Goal: Task Accomplishment & Management: Complete application form

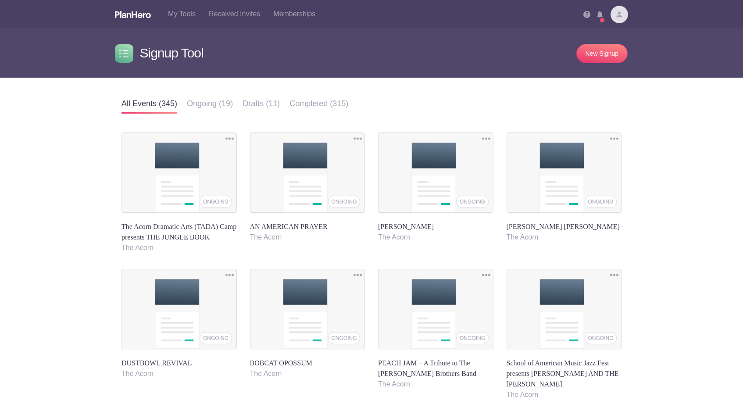
click at [615, 15] on img at bounding box center [619, 15] width 18 height 18
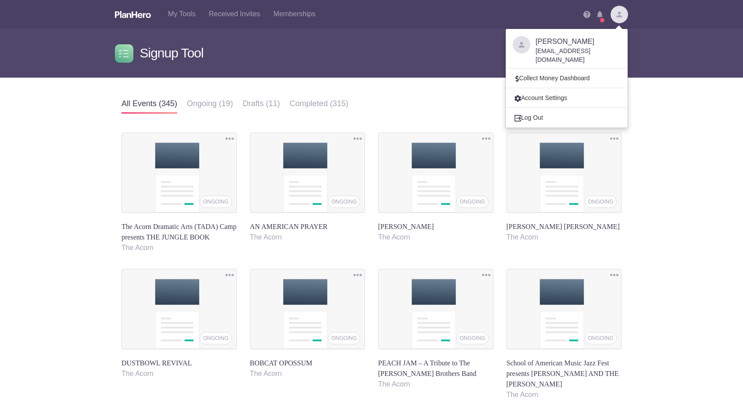
click at [651, 141] on div "All events Ongoing Draft Completed All events (345) Ongoing (19) Drafts (11) Co…" at bounding box center [371, 325] width 743 height 495
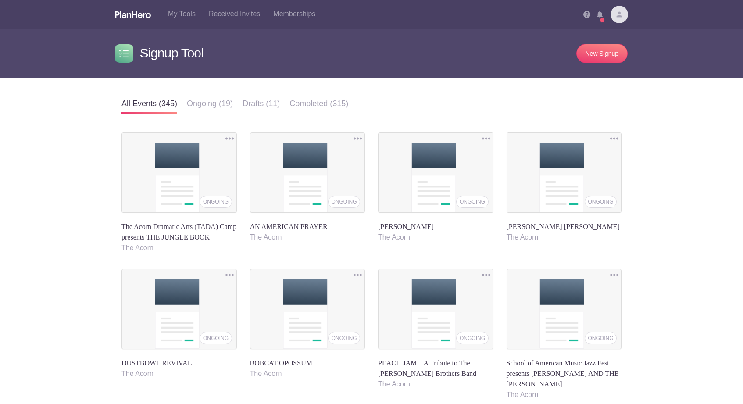
click at [614, 16] on img at bounding box center [619, 15] width 18 height 18
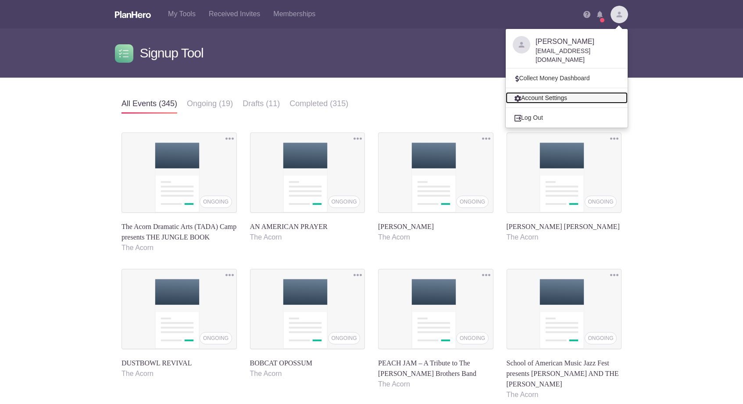
click at [562, 92] on link "Account Settings" at bounding box center [566, 97] width 122 height 11
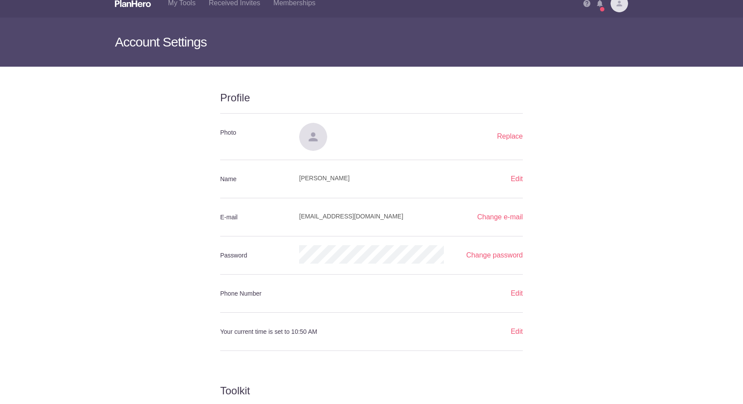
scroll to position [14, 0]
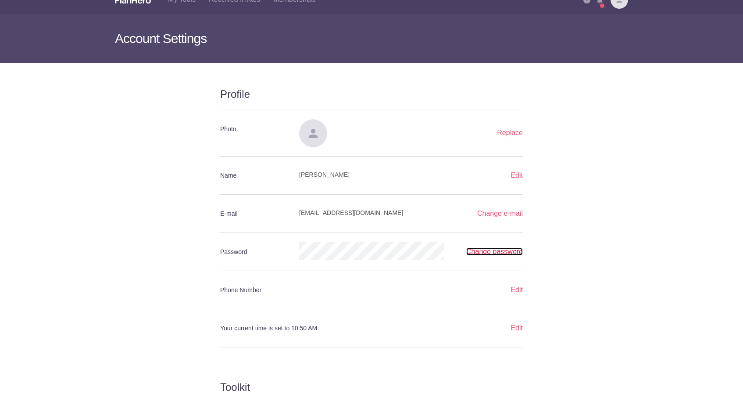
click at [505, 252] on link "Change password" at bounding box center [494, 251] width 57 height 7
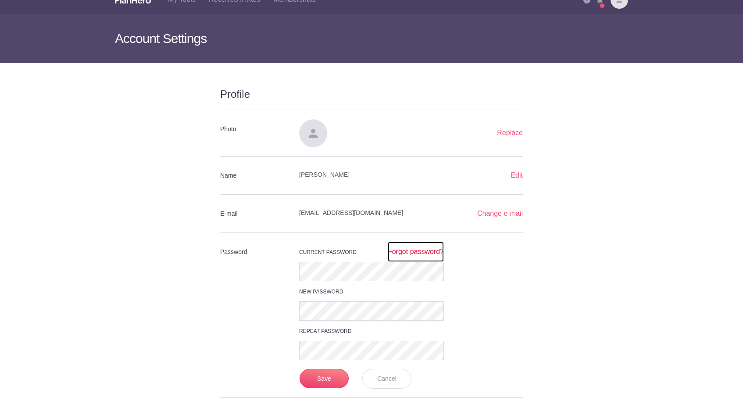
click at [409, 252] on link "Forgot password?" at bounding box center [415, 252] width 56 height 20
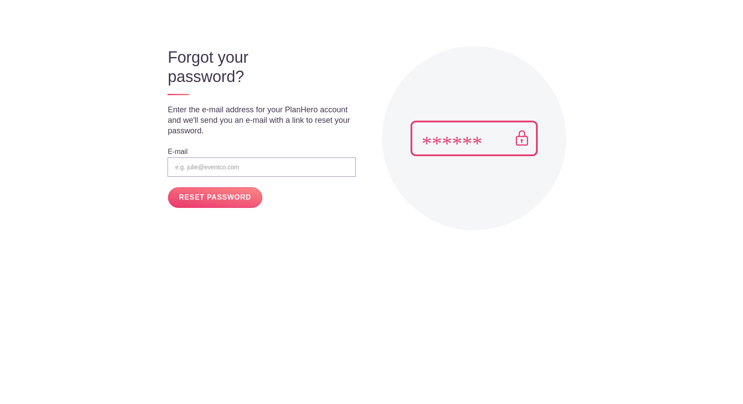
click at [194, 167] on input "email" at bounding box center [261, 166] width 188 height 19
type input "[EMAIL_ADDRESS][DOMAIN_NAME]"
click at [207, 198] on input "RESET PASSWORD" at bounding box center [215, 197] width 94 height 21
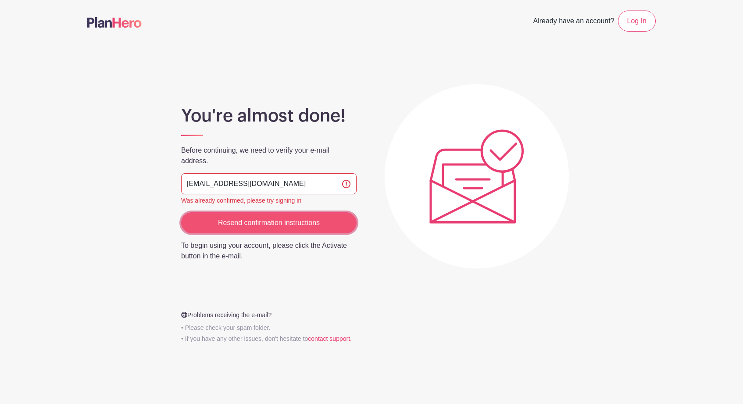
click at [271, 223] on input "Resend confirmation instructions" at bounding box center [268, 222] width 175 height 21
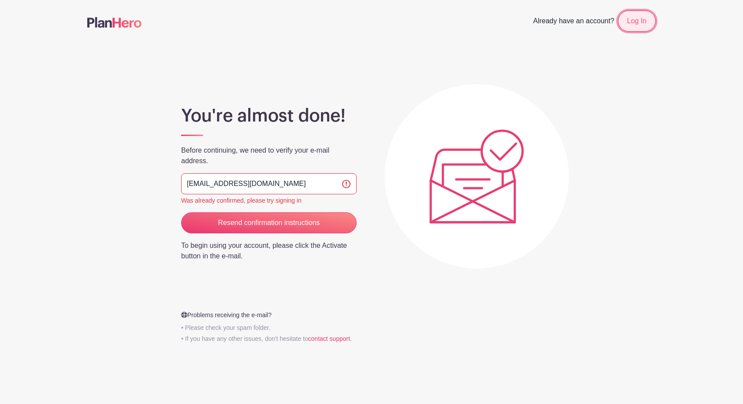
click at [633, 23] on link "Log In" at bounding box center [637, 21] width 38 height 21
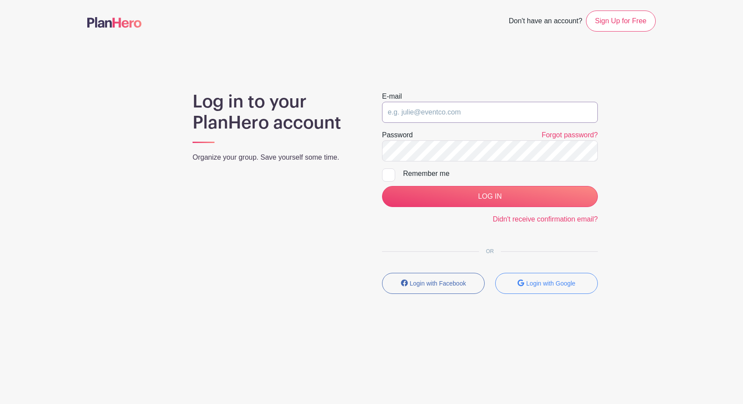
click at [435, 115] on input "email" at bounding box center [490, 112] width 216 height 21
type input "[EMAIL_ADDRESS][DOMAIN_NAME]"
click at [387, 174] on div at bounding box center [388, 174] width 13 height 13
click at [387, 174] on input "Remember me" at bounding box center [385, 171] width 6 height 6
checkbox input "true"
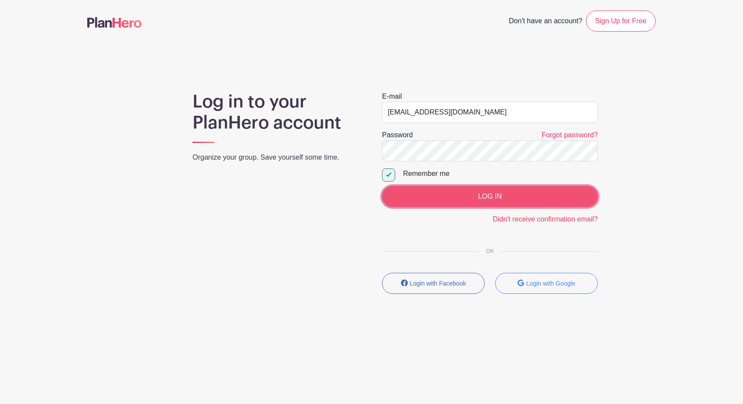
click at [486, 197] on input "LOG IN" at bounding box center [490, 196] width 216 height 21
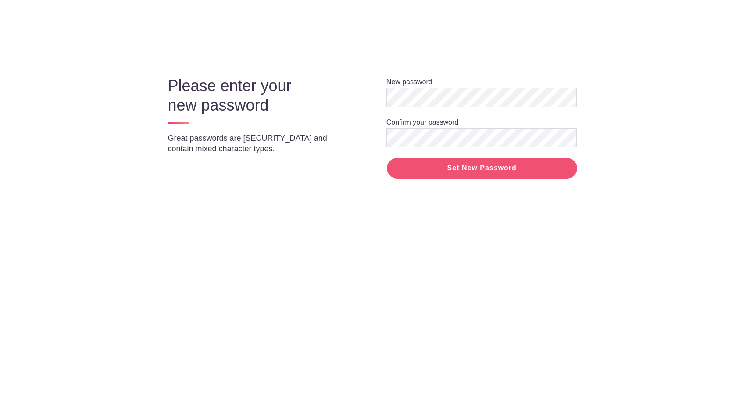
click at [461, 167] on input "Set New Password" at bounding box center [482, 168] width 190 height 21
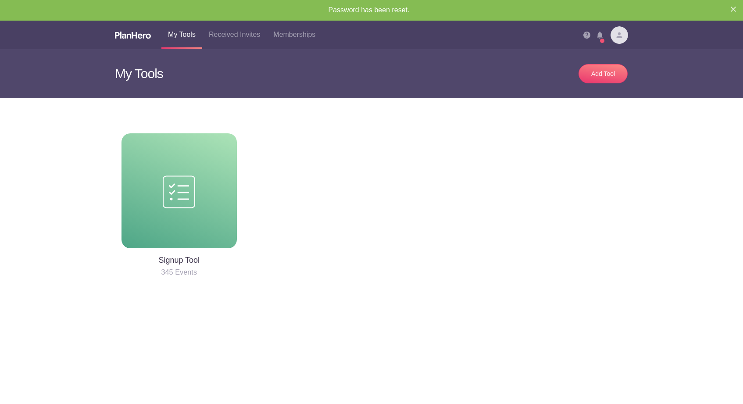
click at [322, 193] on div "Signup Tool 345 Events" at bounding box center [371, 192] width 526 height 188
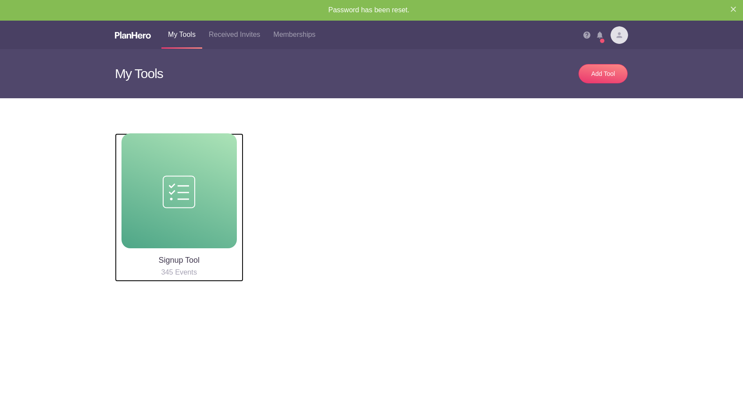
click at [213, 185] on div at bounding box center [178, 190] width 115 height 115
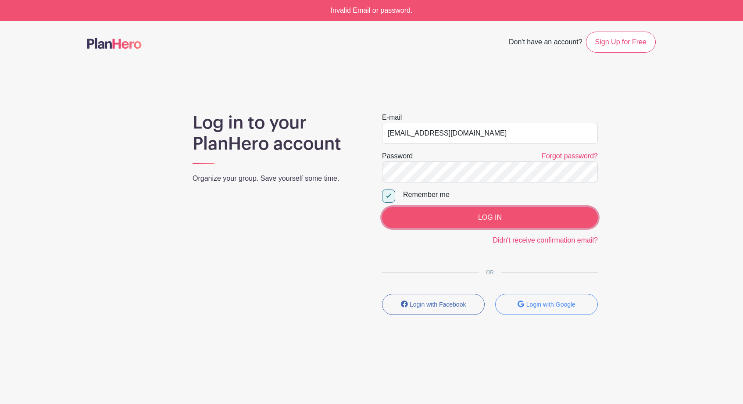
click at [473, 219] on input "LOG IN" at bounding box center [490, 217] width 216 height 21
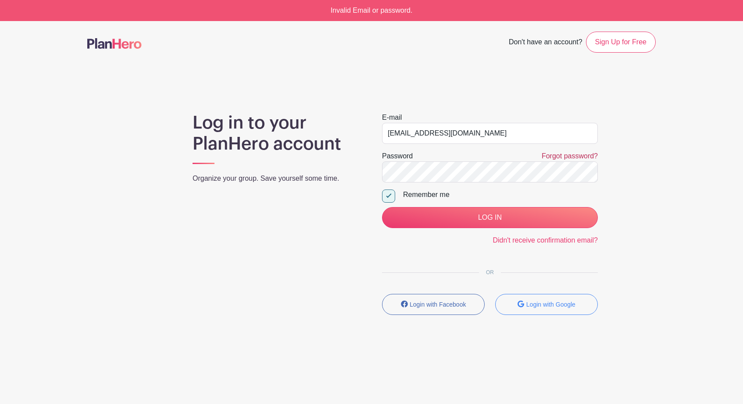
click at [576, 156] on link "Forgot password?" at bounding box center [569, 155] width 56 height 7
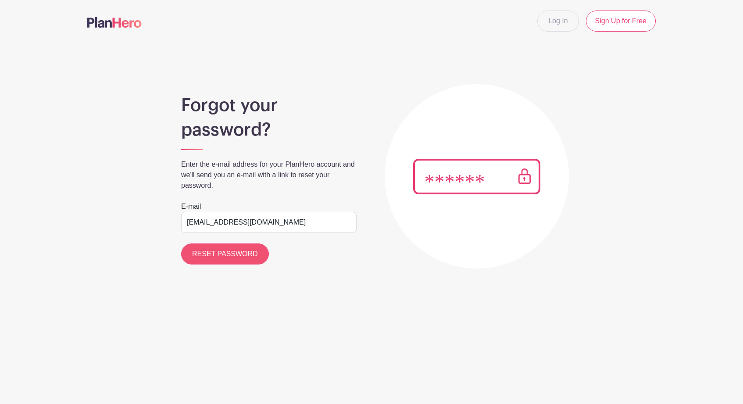
type input "[EMAIL_ADDRESS][DOMAIN_NAME]"
click at [205, 255] on input "RESET PASSWORD" at bounding box center [225, 253] width 88 height 21
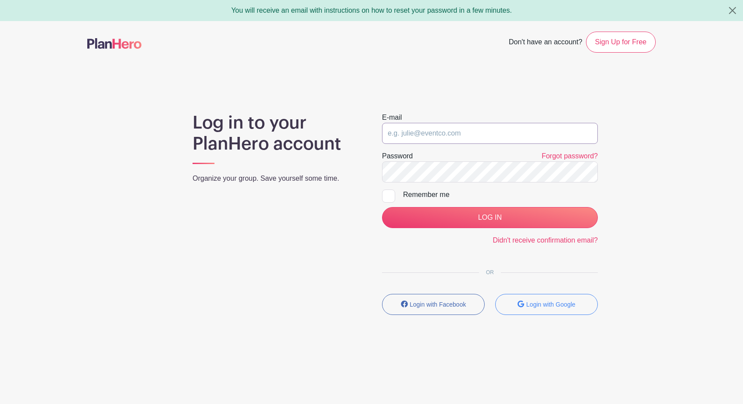
click at [435, 135] on input "email" at bounding box center [490, 133] width 216 height 21
type input "[EMAIL_ADDRESS][DOMAIN_NAME]"
click at [391, 199] on div at bounding box center [388, 195] width 13 height 13
click at [387, 195] on input "Remember me" at bounding box center [385, 192] width 6 height 6
checkbox input "true"
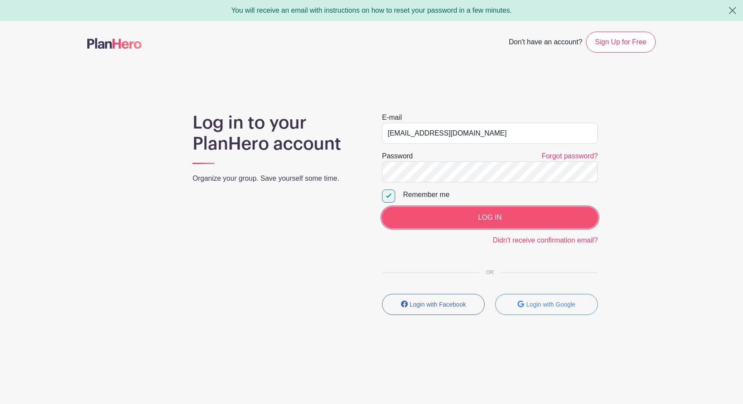
click at [452, 217] on input "LOG IN" at bounding box center [490, 217] width 216 height 21
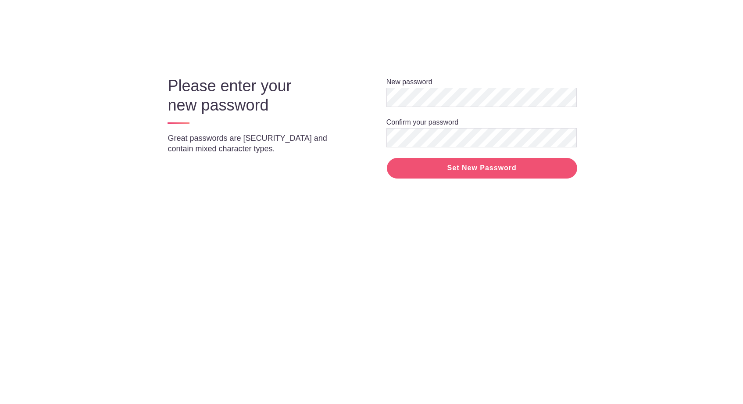
click at [474, 169] on input "Set New Password" at bounding box center [482, 168] width 190 height 21
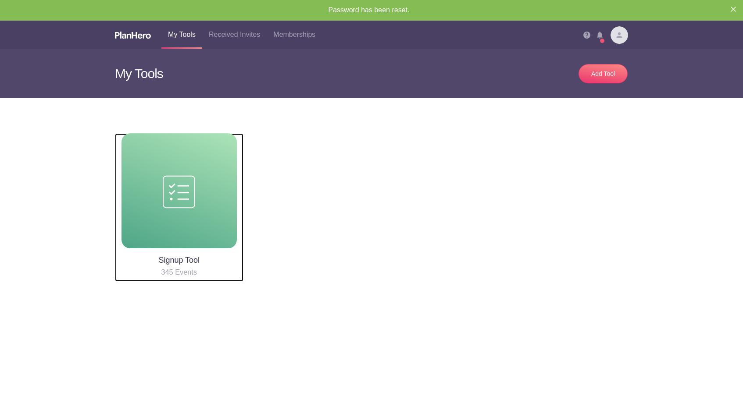
click at [178, 229] on div at bounding box center [178, 190] width 115 height 115
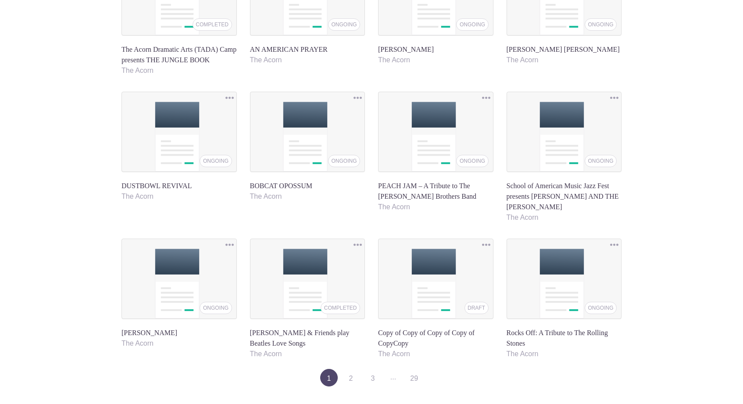
scroll to position [224, 0]
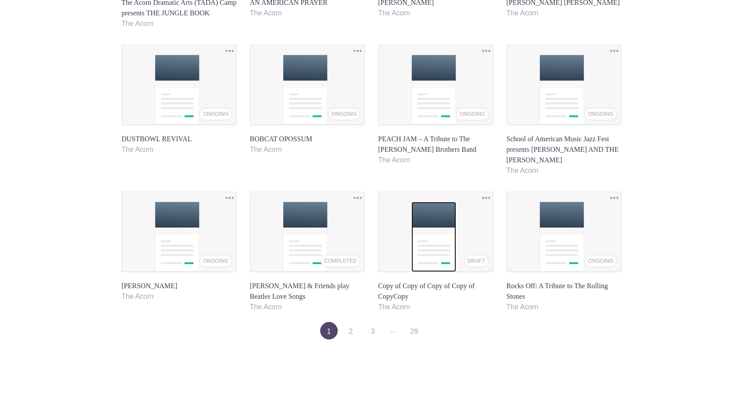
click at [432, 253] on img at bounding box center [433, 237] width 45 height 70
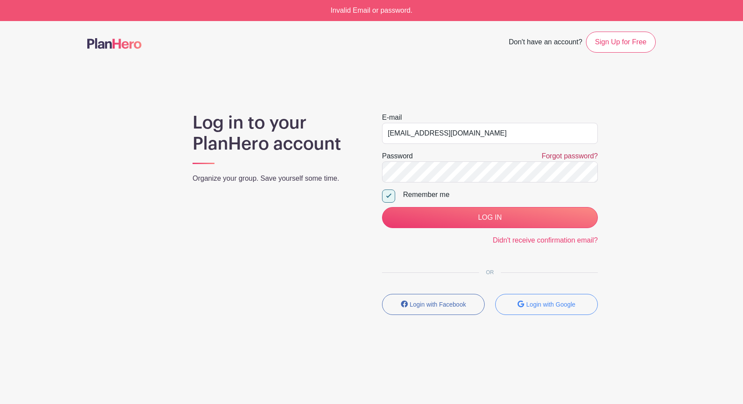
click at [568, 156] on link "Forgot password?" at bounding box center [569, 155] width 56 height 7
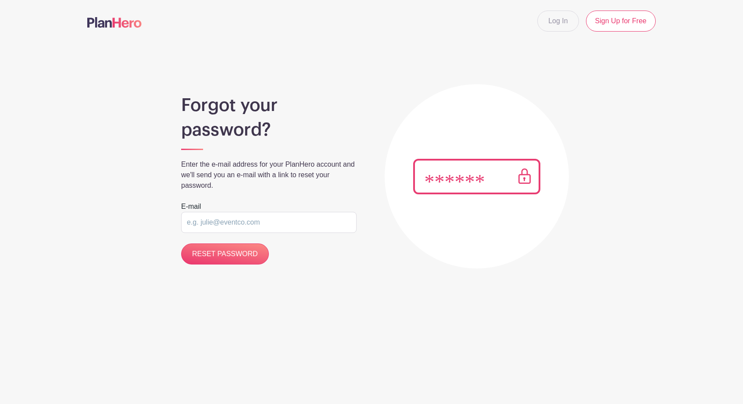
click at [205, 224] on input "email" at bounding box center [268, 222] width 175 height 21
type input "bill@acornlive.org"
click at [205, 306] on main "Log In Sign Up for Free Forgot your password? Enter the e-mail address for your…" at bounding box center [371, 161] width 743 height 323
click at [224, 253] on input "RESET PASSWORD" at bounding box center [225, 253] width 88 height 21
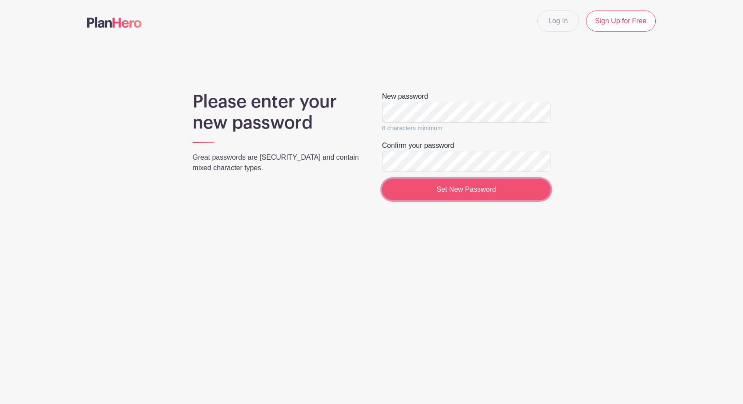
click at [438, 190] on input "Set New Password" at bounding box center [466, 189] width 168 height 21
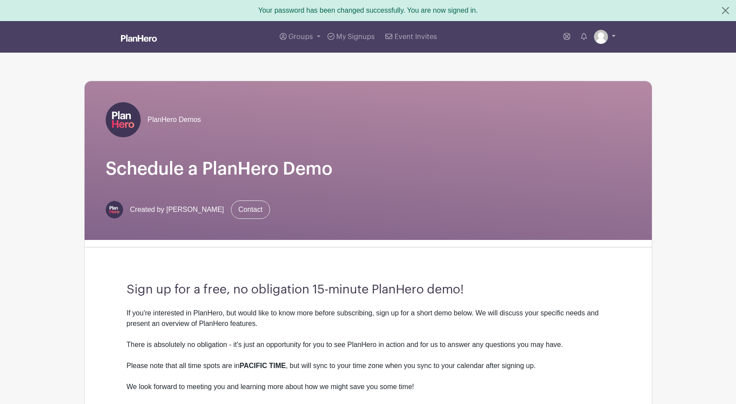
click at [601, 35] on img at bounding box center [601, 37] width 14 height 14
click at [526, 37] on div "Groups All Groups Bill's Events My Signups Event Invites My account Logout" at bounding box center [386, 37] width 458 height 32
click at [337, 35] on span "My Signups" at bounding box center [355, 36] width 39 height 7
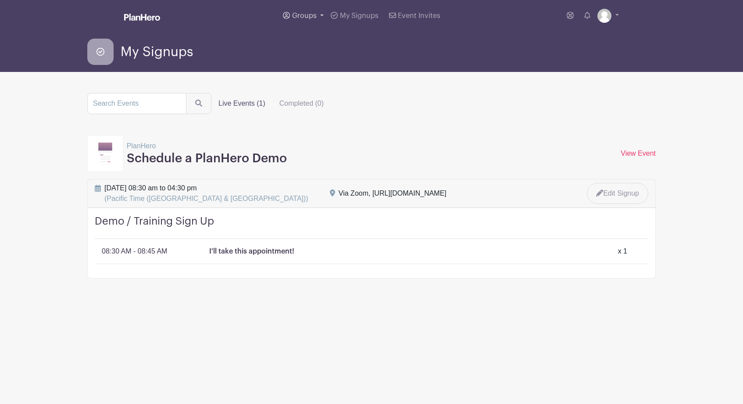
click at [305, 15] on span "Groups" at bounding box center [304, 15] width 25 height 7
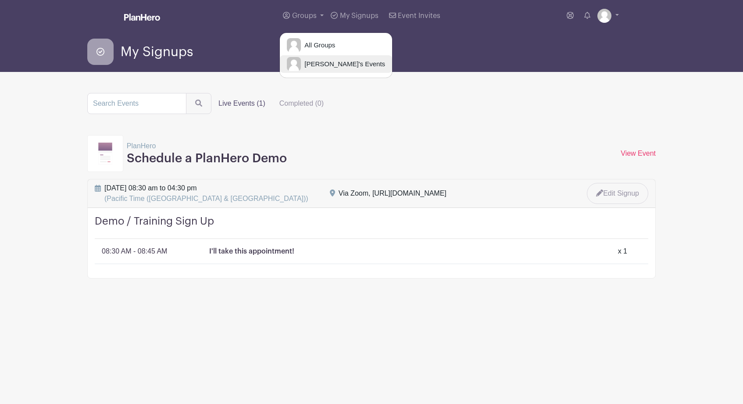
click at [320, 64] on span "Bill's Events" at bounding box center [343, 64] width 84 height 10
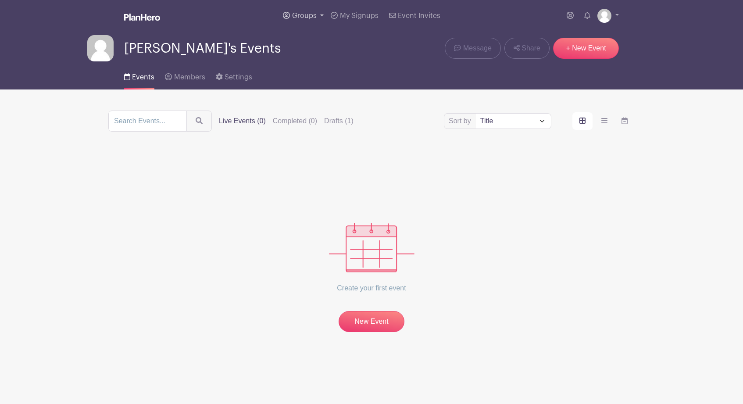
click at [304, 15] on span "Groups" at bounding box center [304, 15] width 25 height 7
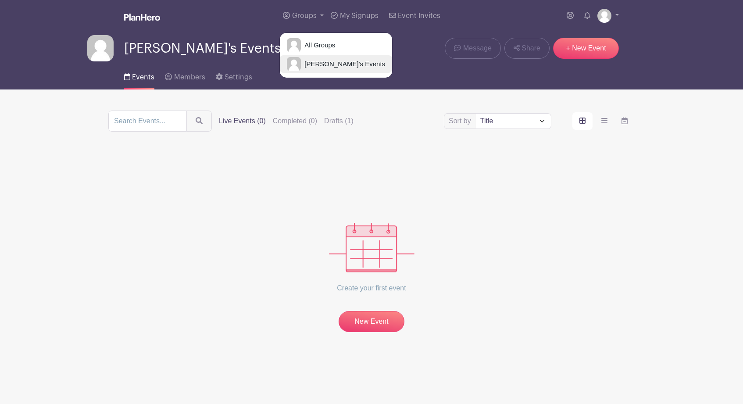
click at [328, 64] on span "Bill's Events" at bounding box center [343, 64] width 84 height 10
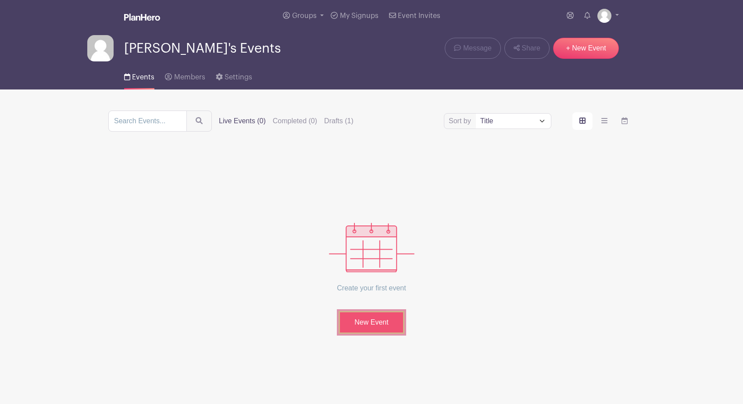
click at [374, 323] on link "New Event" at bounding box center [371, 322] width 66 height 23
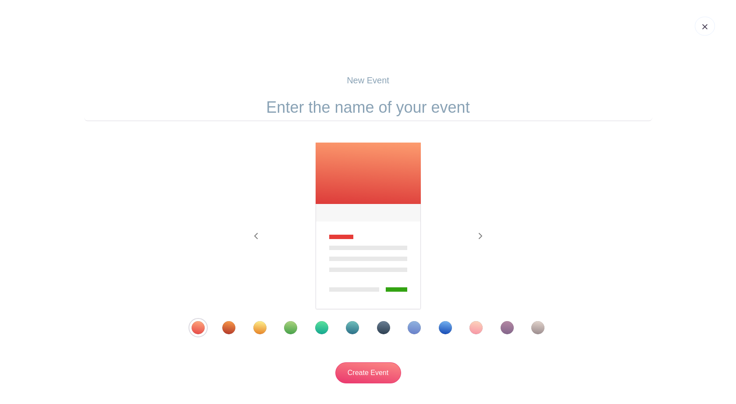
click at [476, 112] on input "text" at bounding box center [368, 107] width 568 height 27
type input "Copy"
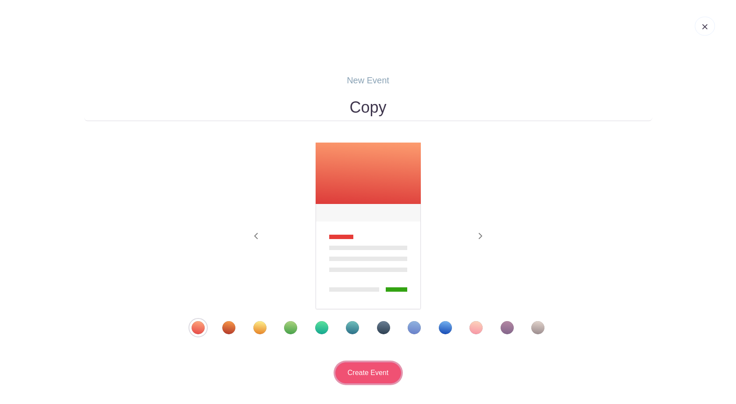
click at [377, 375] on input "Create Event" at bounding box center [368, 372] width 66 height 21
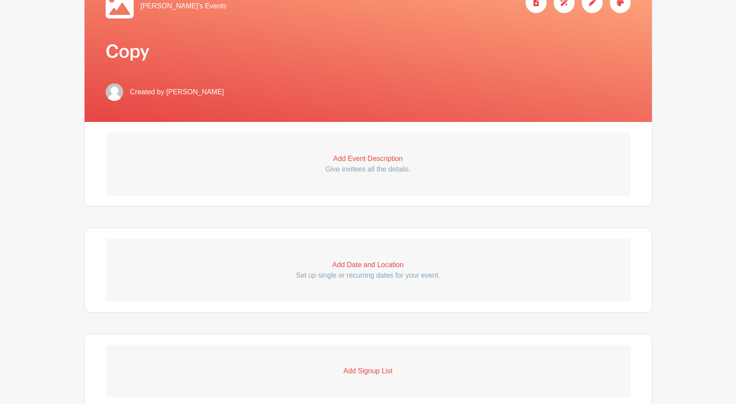
scroll to position [163, 0]
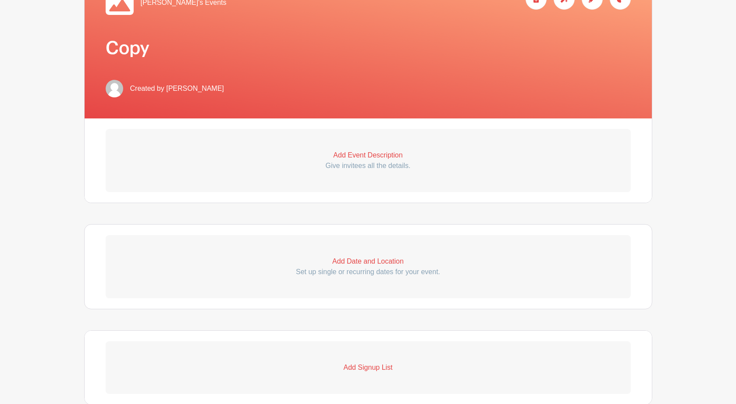
click at [362, 157] on p "Add Event Description" at bounding box center [368, 155] width 525 height 11
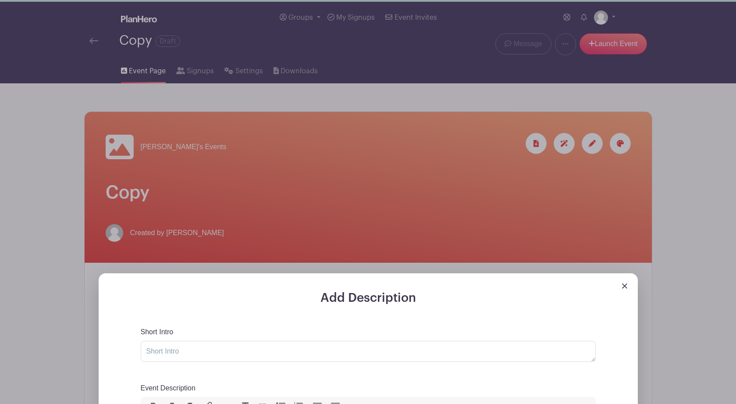
scroll to position [0, 0]
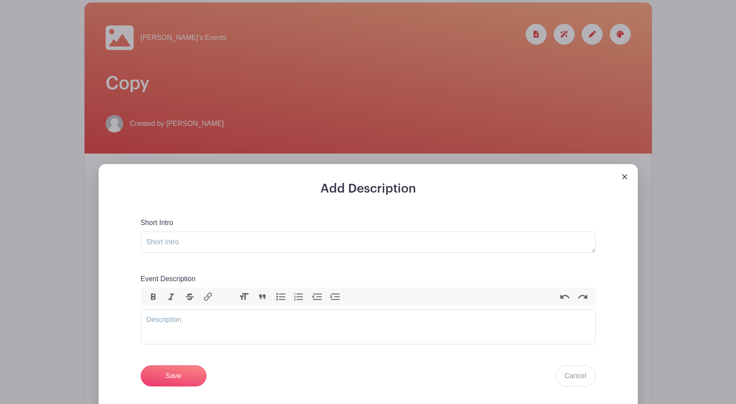
scroll to position [139, 0]
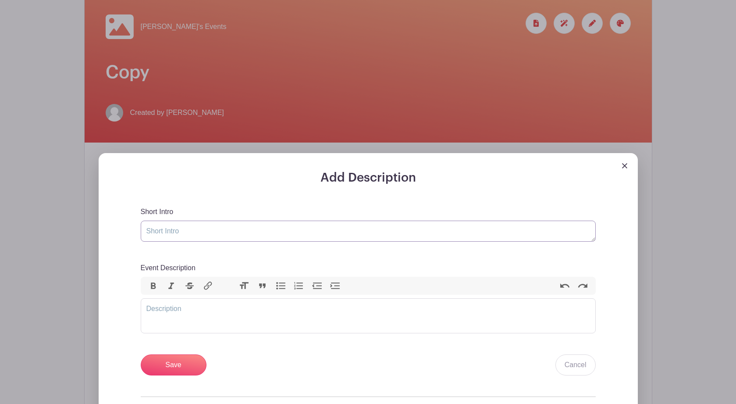
click at [176, 235] on textarea "Short Intro" at bounding box center [368, 230] width 455 height 21
paste textarea "Show Volunteers needed for SHOW NAME Please arrive at the theater by 6:30 pm Ea…"
type textarea "Show Volunteers needed for SHOW NAME Please arrive at the theater by 6:30 pm Ea…"
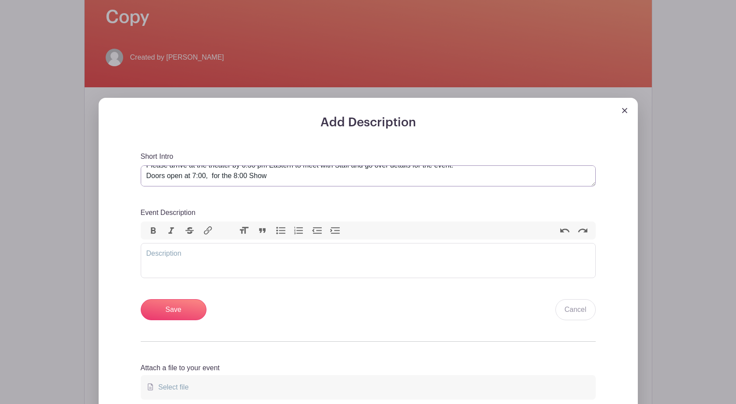
scroll to position [196, 0]
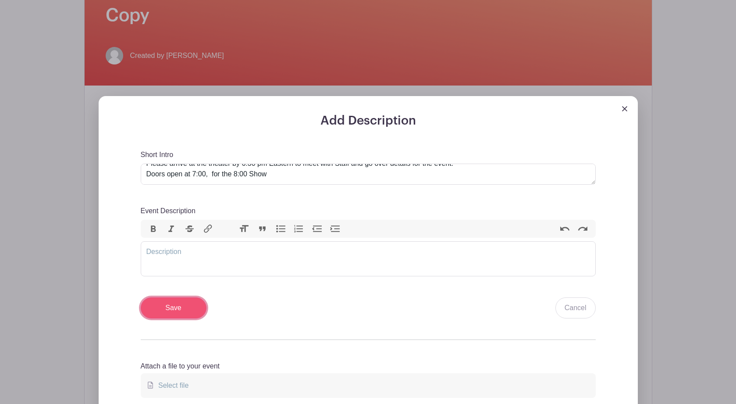
click at [174, 311] on input "Save" at bounding box center [174, 307] width 66 height 21
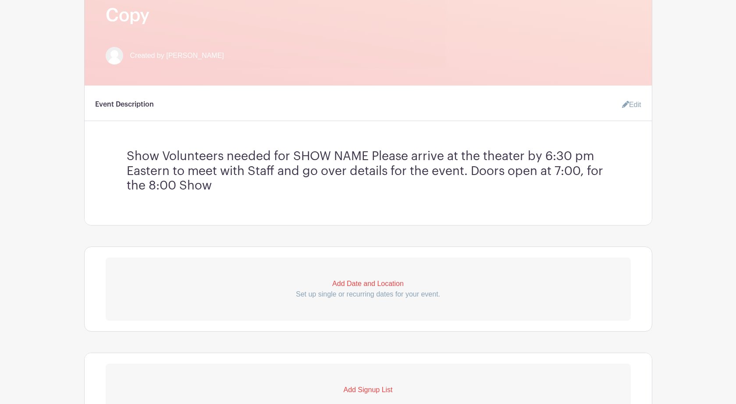
click at [632, 106] on link "Edit" at bounding box center [628, 105] width 26 height 18
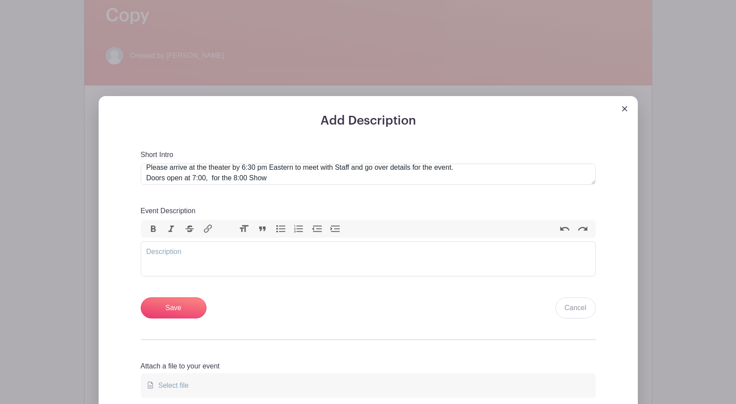
scroll to position [18, 0]
drag, startPoint x: 271, startPoint y: 179, endPoint x: 144, endPoint y: 174, distance: 127.7
click at [144, 174] on textarea "Show Volunteers needed for SHOW NAME Please arrive at the theater by 6:30 pm Ea…" at bounding box center [368, 173] width 455 height 21
click at [168, 260] on trix-editor "Event Description" at bounding box center [368, 258] width 455 height 35
paste trix-editor "<div>Doors open at 7:00,&nbsp; for the 8:00 Show</div>"
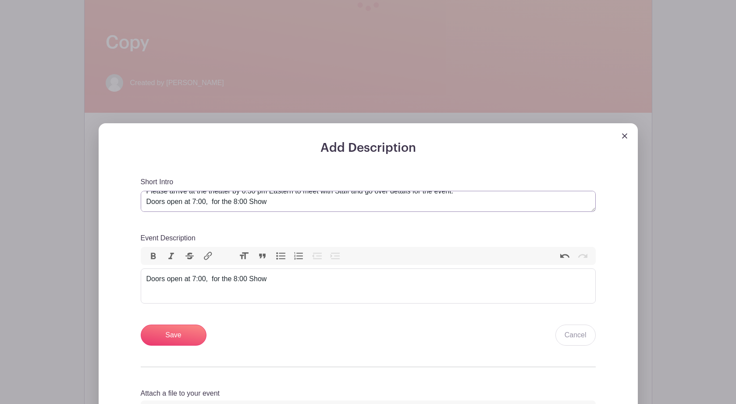
scroll to position [21, 0]
drag, startPoint x: 459, startPoint y: 196, endPoint x: 144, endPoint y: 197, distance: 315.2
click at [144, 197] on textarea "Show Volunteers needed for SHOW NAME Please arrive at the theater by 6:30 pm Ea…" at bounding box center [368, 201] width 455 height 21
click at [146, 281] on div "Doors open at 7:00, for the 8:00 Show" at bounding box center [368, 279] width 444 height 11
paste trix-editor "<div>Please arrive at the theater by 6:30 pm Eastern to meet with Staff and go …"
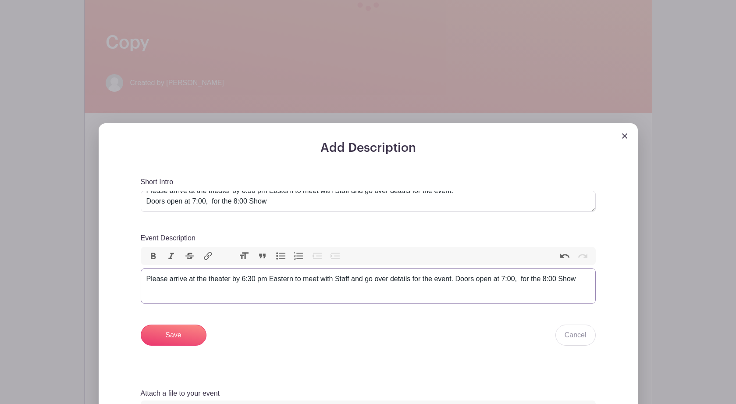
type trix-editor "<div>Please arrive at the theater by 6:30 pm Eastern to meet with Staff and go …"
click at [278, 207] on textarea "Show Volunteers needed for SHOW NAME Please arrive at the theater by 6:30 pm Ea…" at bounding box center [368, 201] width 455 height 21
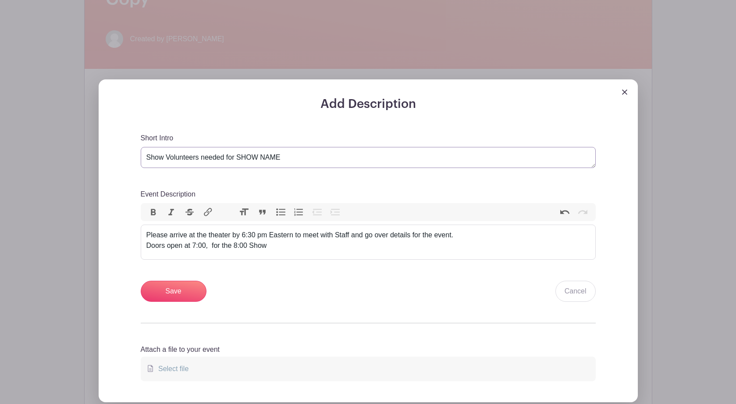
scroll to position [284, 0]
type textarea "Show Volunteers needed for SHOW NAME"
click at [179, 291] on input "Save" at bounding box center [174, 290] width 66 height 21
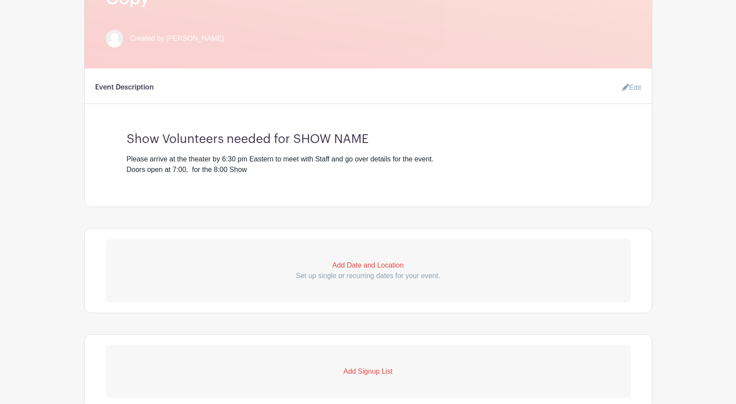
click at [228, 281] on p "Set up single or recurring dates for your event." at bounding box center [368, 275] width 525 height 11
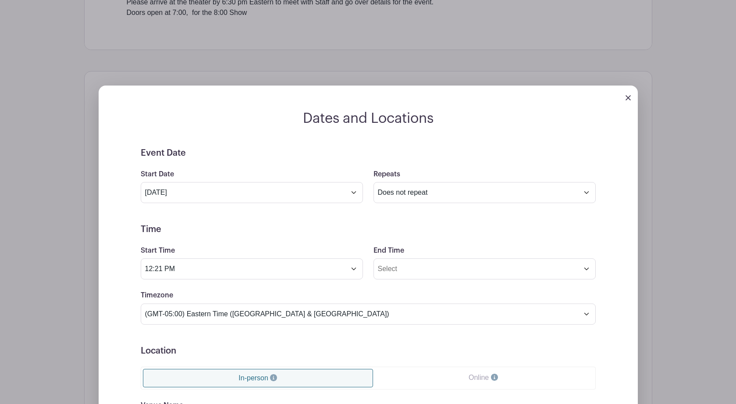
scroll to position [444, 0]
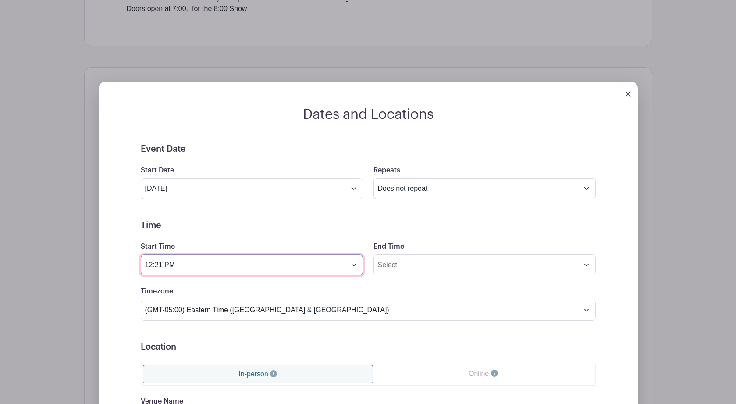
click at [354, 270] on input "12:21 PM" at bounding box center [252, 264] width 222 height 21
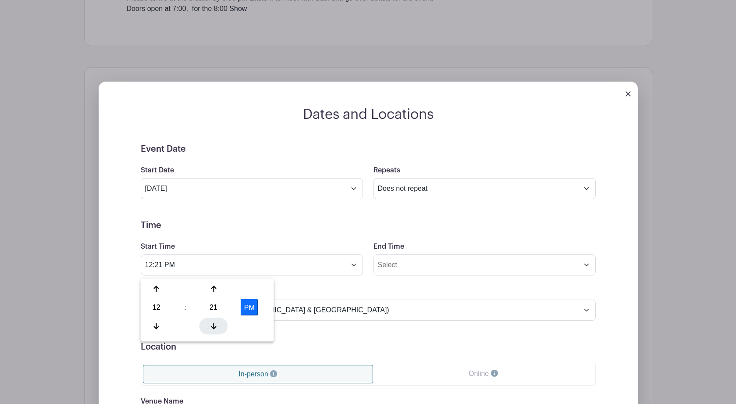
click at [214, 325] on icon at bounding box center [213, 325] width 5 height 7
click at [213, 286] on icon at bounding box center [213, 289] width 5 height 6
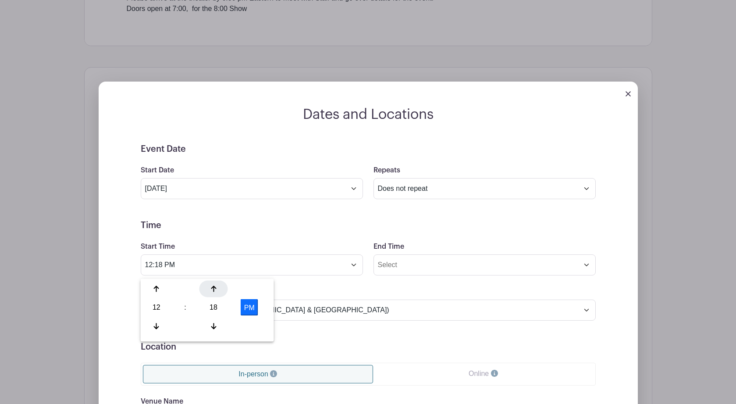
click at [213, 286] on icon at bounding box center [213, 289] width 5 height 6
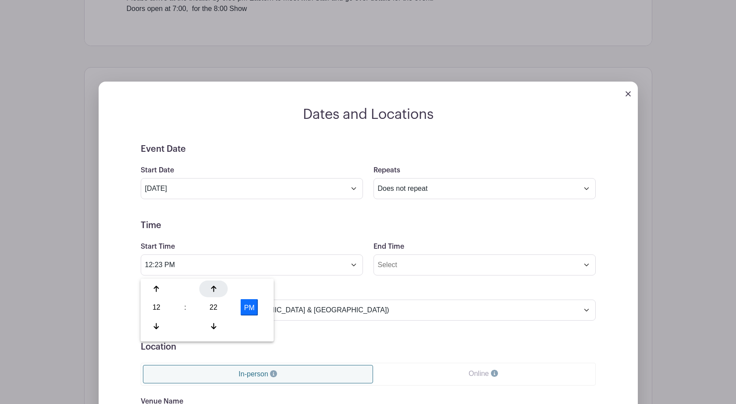
click at [213, 286] on icon at bounding box center [213, 289] width 5 height 6
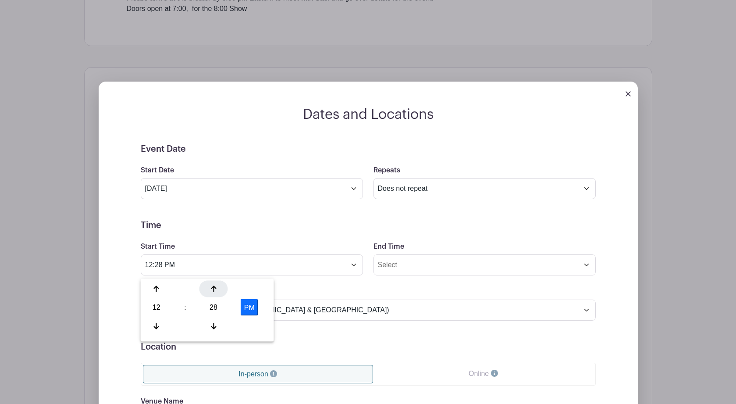
click at [213, 286] on icon at bounding box center [213, 289] width 5 height 6
click at [156, 286] on icon at bounding box center [156, 289] width 5 height 6
click at [156, 287] on icon at bounding box center [156, 289] width 5 height 6
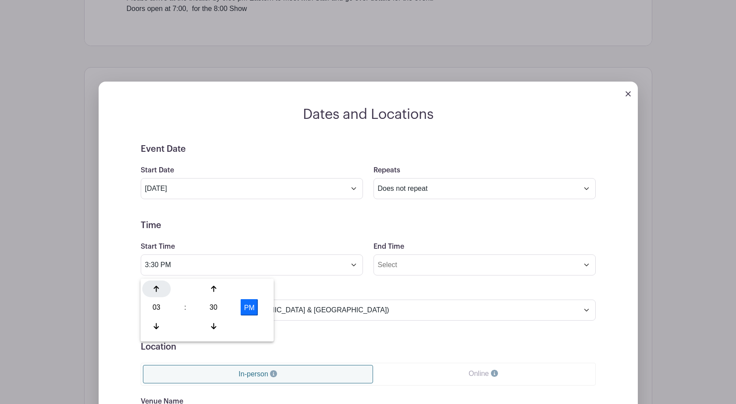
click at [156, 287] on icon at bounding box center [156, 289] width 5 height 6
type input "6:30 PM"
click at [411, 271] on input "End Time" at bounding box center [484, 264] width 222 height 21
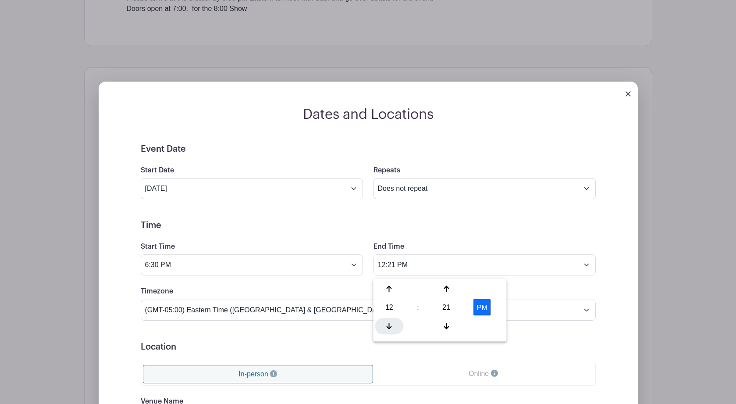
click at [390, 322] on icon at bounding box center [389, 325] width 5 height 7
click at [448, 289] on icon at bounding box center [446, 288] width 5 height 7
click at [448, 289] on div at bounding box center [446, 289] width 28 height 17
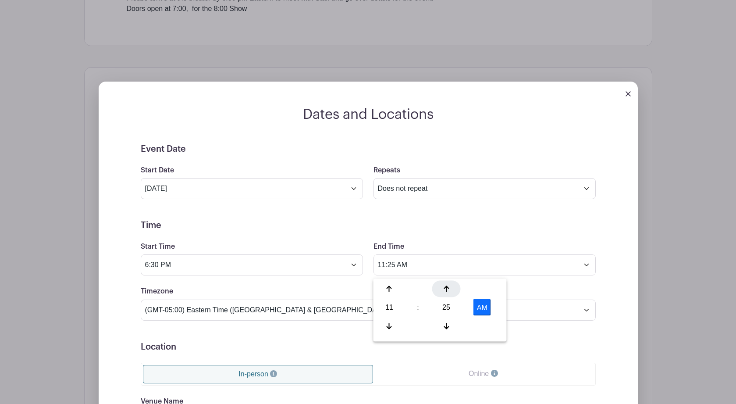
click at [448, 289] on div at bounding box center [446, 289] width 28 height 17
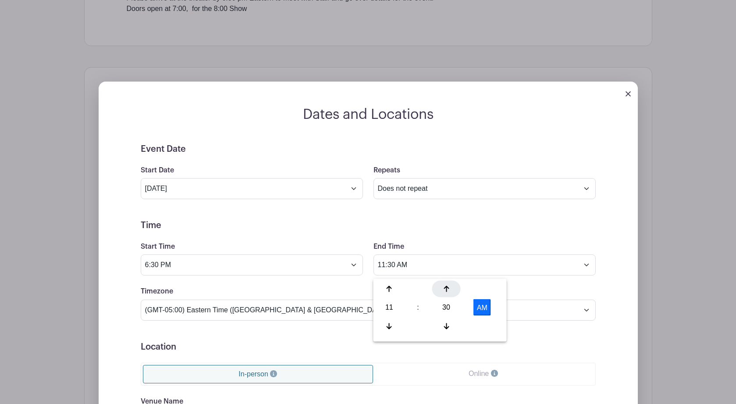
click at [448, 289] on div at bounding box center [446, 289] width 28 height 17
click at [448, 289] on icon at bounding box center [446, 288] width 5 height 7
click at [446, 326] on icon at bounding box center [446, 325] width 5 height 7
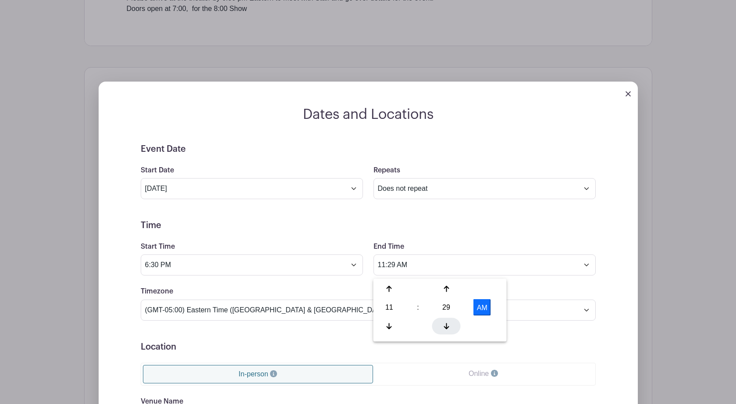
click at [446, 326] on icon at bounding box center [446, 325] width 5 height 7
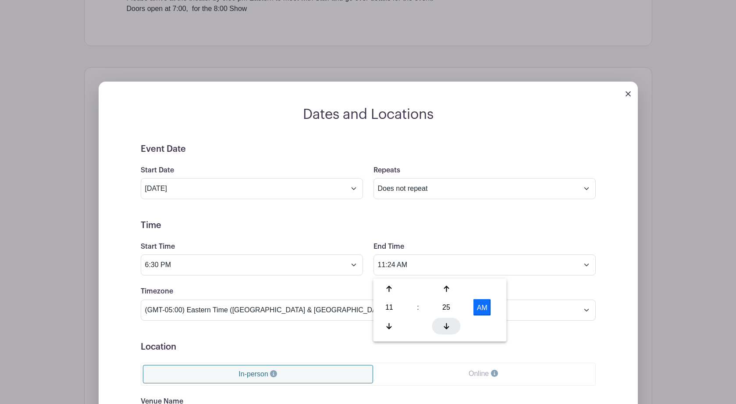
click at [446, 326] on icon at bounding box center [446, 325] width 5 height 7
click at [449, 303] on div "21" at bounding box center [446, 307] width 28 height 17
click at [387, 288] on div "00" at bounding box center [389, 289] width 29 height 17
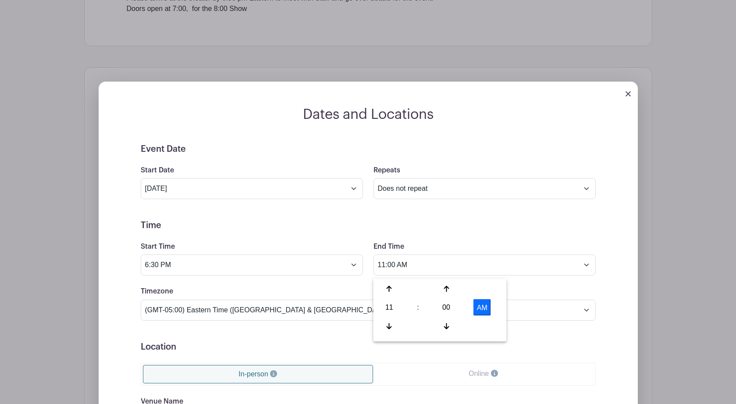
click at [481, 309] on button "AM" at bounding box center [482, 307] width 18 height 17
type input "11:00 PM"
click at [548, 346] on h5 "Location" at bounding box center [368, 346] width 455 height 11
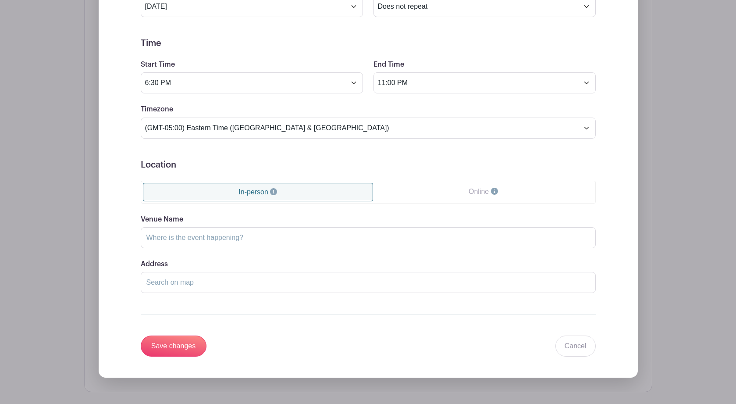
scroll to position [638, 0]
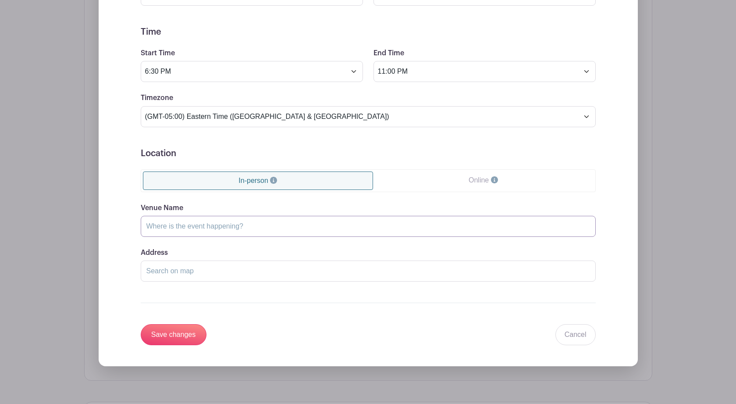
click at [228, 235] on input "Venue Name" at bounding box center [368, 226] width 455 height 21
type input "ACORN CENTER FOR THE PERFORMING ARTS"
click at [141, 324] on input "Save changes" at bounding box center [174, 334] width 66 height 21
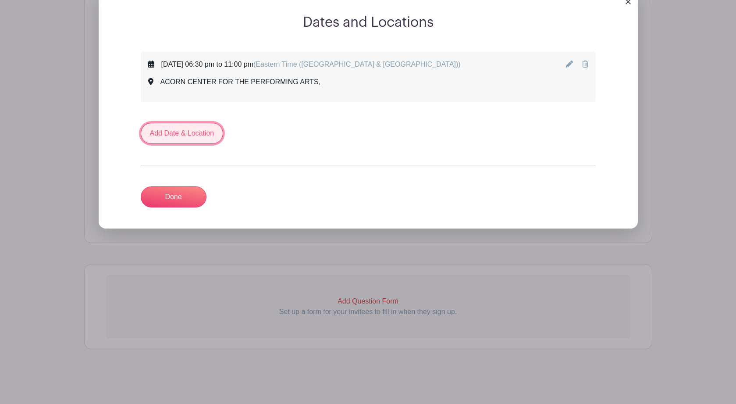
click at [183, 132] on link "Add Date & Location" at bounding box center [182, 133] width 83 height 21
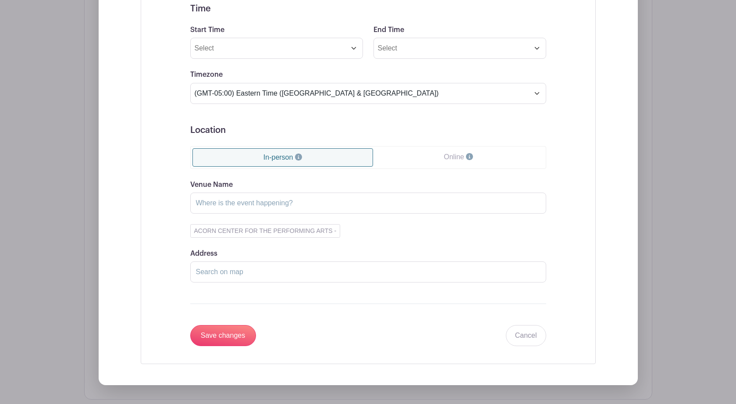
scroll to position [675, 0]
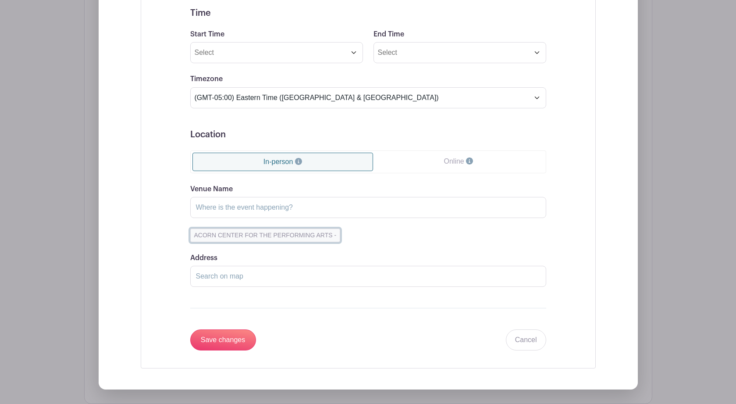
click at [327, 242] on button "ACORN CENTER FOR THE PERFORMING ARTS -" at bounding box center [265, 235] width 150 height 14
type input "ACORN CENTER FOR THE PERFORMING ARTS"
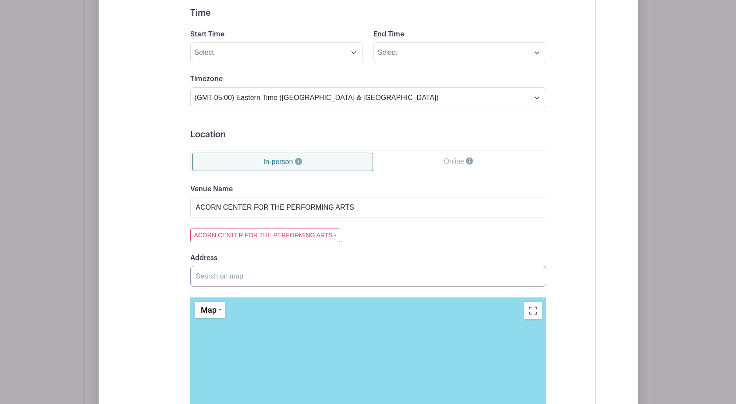
click at [291, 284] on input "Address" at bounding box center [368, 276] width 356 height 21
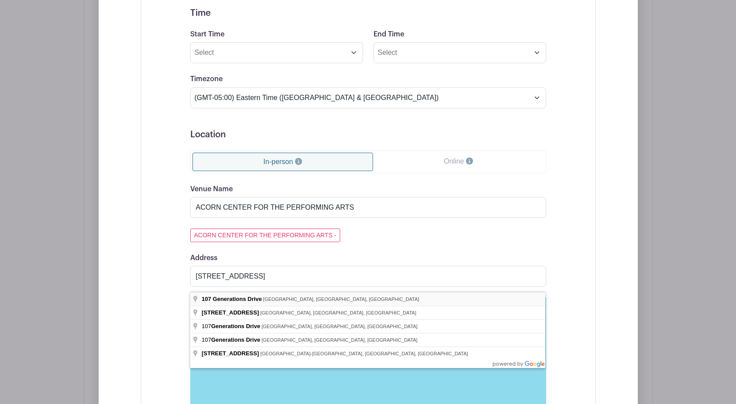
type input "107 Generations Drive, Three Oaks, MI, USA"
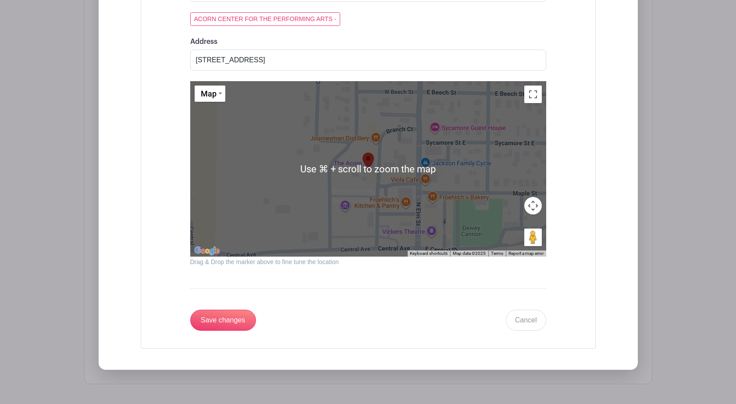
scroll to position [892, 0]
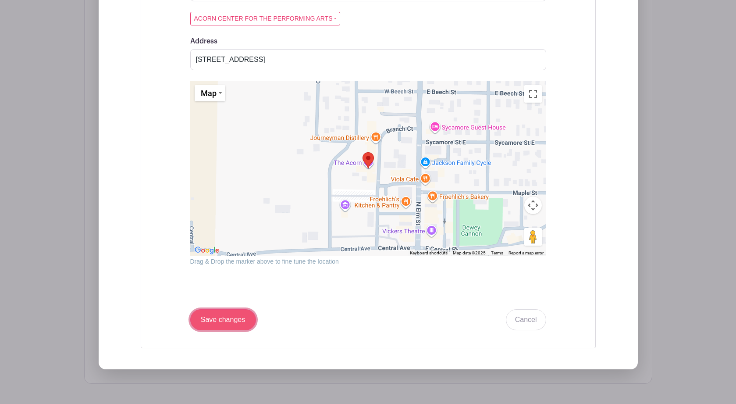
click at [232, 325] on input "Save changes" at bounding box center [223, 319] width 66 height 21
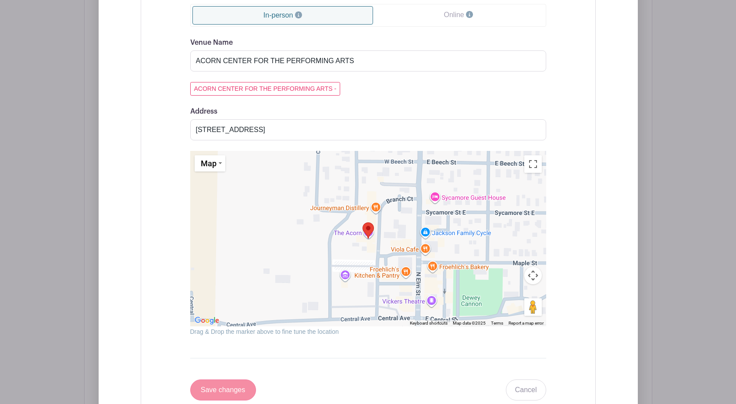
scroll to position [962, 0]
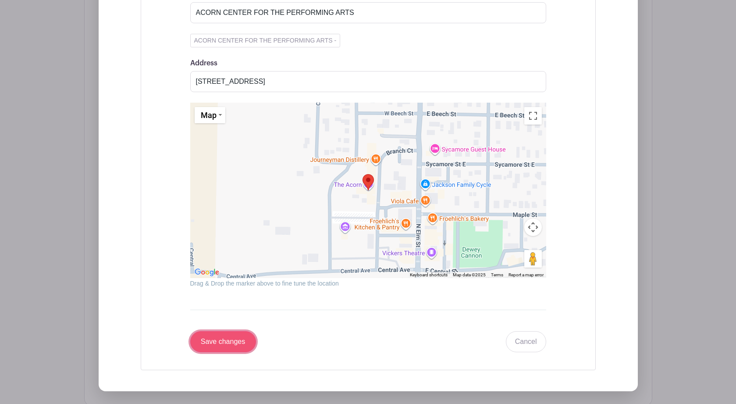
click at [220, 342] on input "Save changes" at bounding box center [223, 341] width 66 height 21
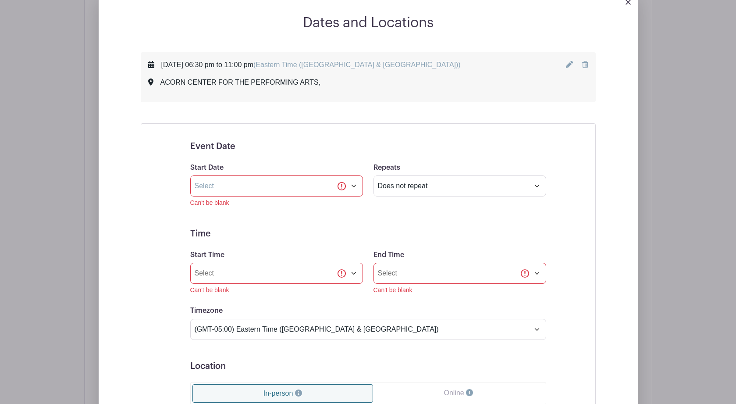
scroll to position [536, 0]
click at [353, 279] on input "Start Time" at bounding box center [276, 273] width 173 height 21
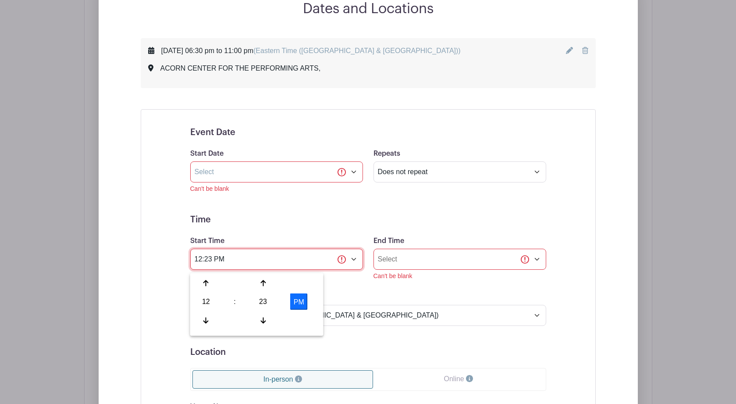
scroll to position [551, 0]
type input "1"
type input "6:30 pm"
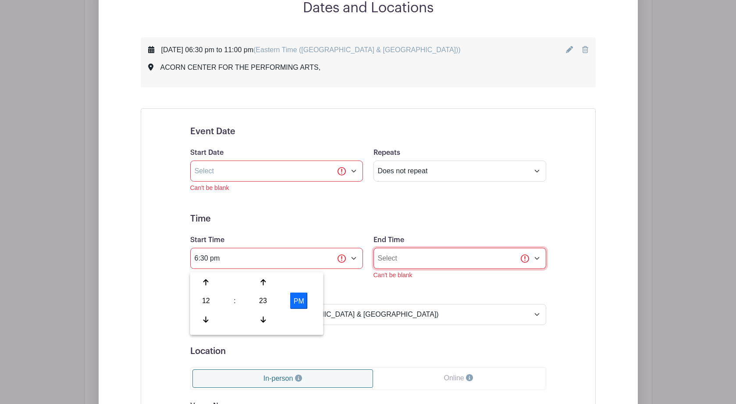
click at [395, 264] on input "End Time" at bounding box center [459, 258] width 173 height 21
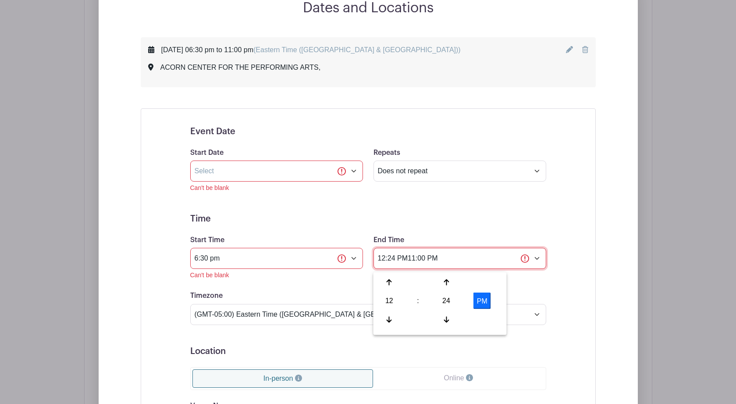
type input "12:24 PM11:00 PM"
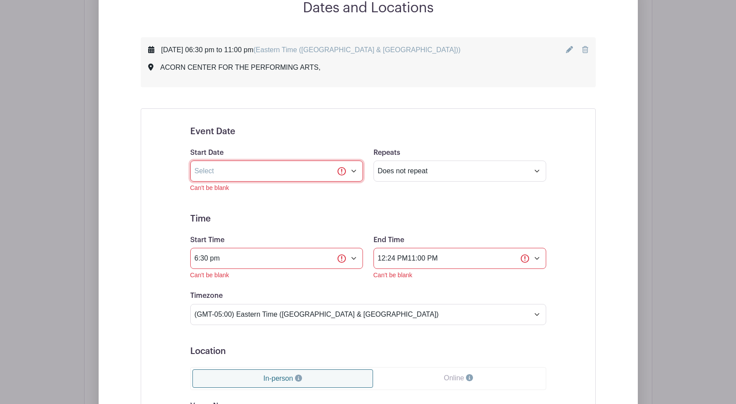
click at [354, 178] on input "text" at bounding box center [276, 170] width 173 height 21
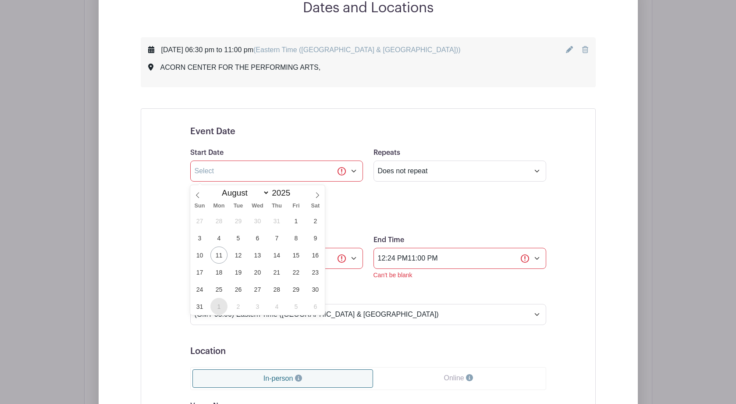
click at [217, 307] on span "1" at bounding box center [218, 306] width 17 height 17
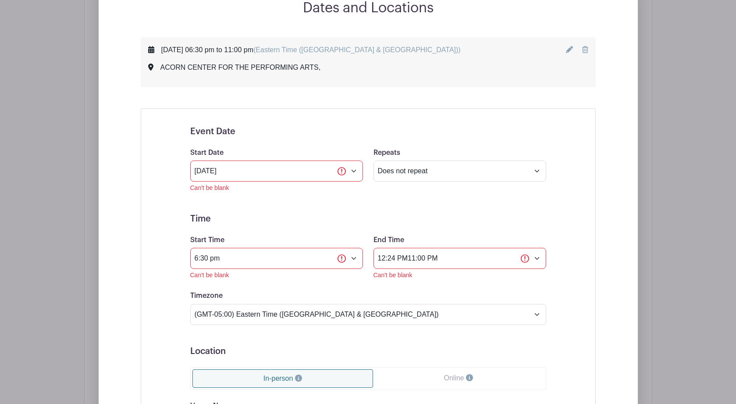
click at [355, 177] on input "Sep 1 2025" at bounding box center [276, 170] width 173 height 21
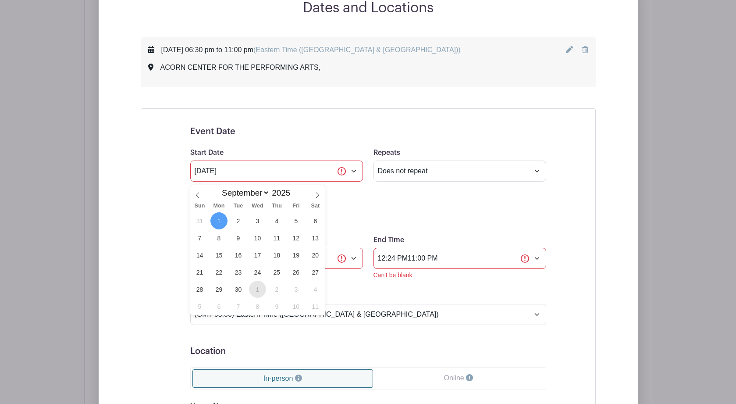
click at [256, 290] on span "1" at bounding box center [257, 289] width 17 height 17
type input "Oct 1 2025"
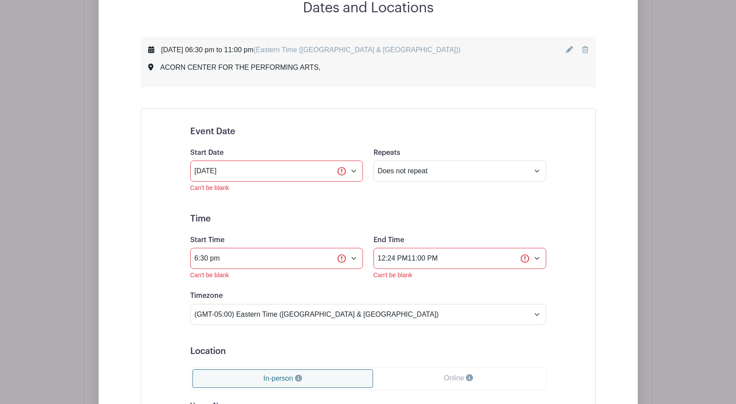
click at [317, 220] on h5 "Time" at bounding box center [368, 218] width 356 height 11
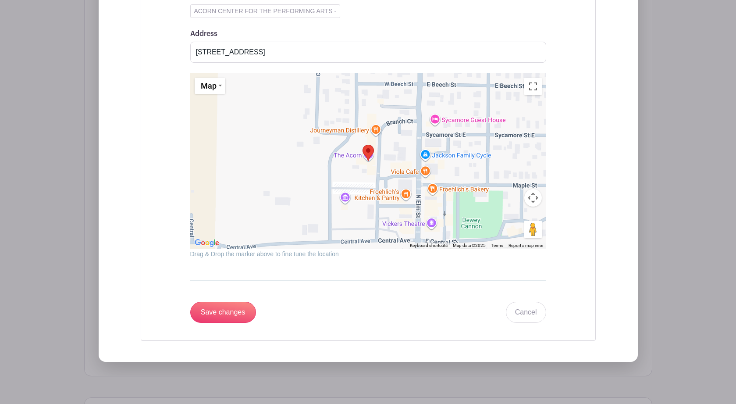
scroll to position [1001, 0]
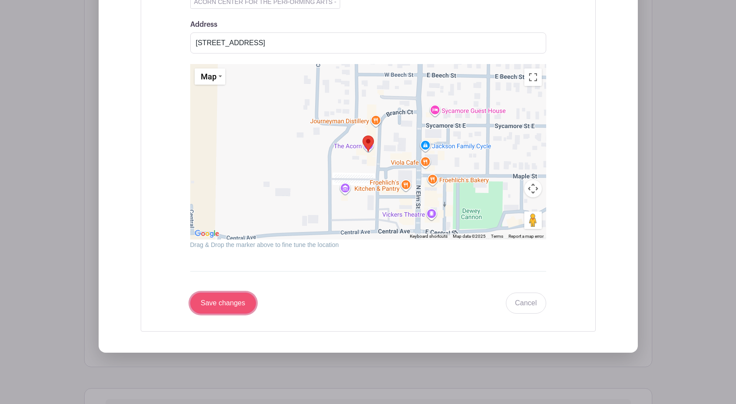
click at [223, 308] on input "Save changes" at bounding box center [223, 302] width 66 height 21
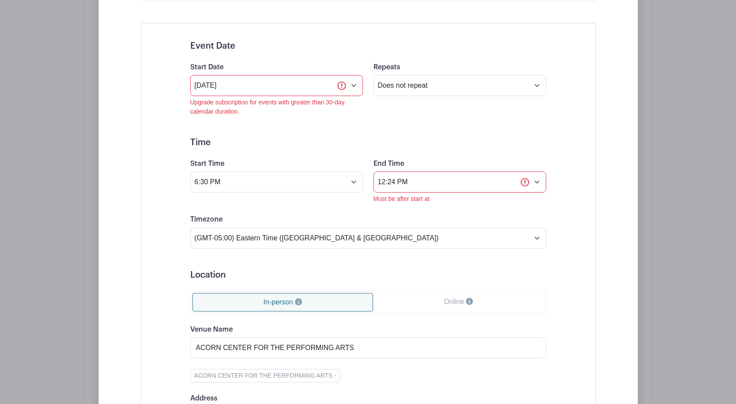
scroll to position [636, 0]
click at [418, 185] on input "12:24 PM" at bounding box center [459, 182] width 173 height 21
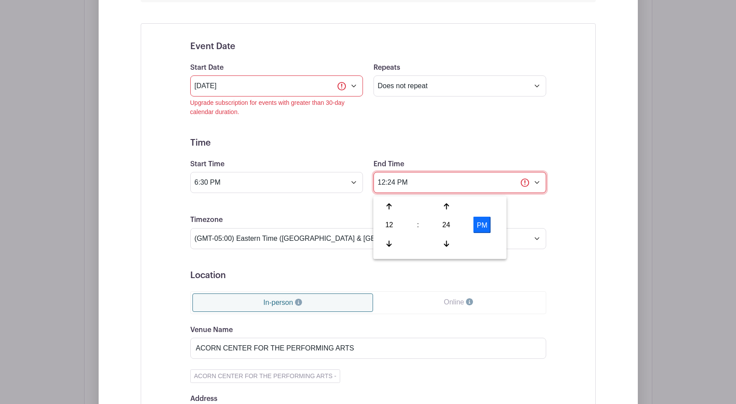
click at [395, 186] on input "12:24 PM" at bounding box center [459, 182] width 173 height 21
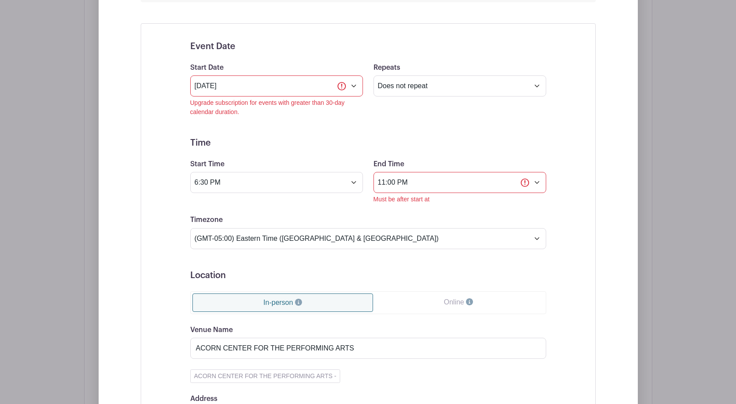
click at [464, 214] on form "Event Date Start Date Oct 1 2025 Upgrade subscription for events with greater t…" at bounding box center [368, 364] width 356 height 646
click at [443, 209] on form "Event Date Start Date Oct 1 2025 Upgrade subscription for events with greater t…" at bounding box center [368, 364] width 356 height 646
click at [435, 148] on h5 "Time" at bounding box center [368, 143] width 356 height 11
click at [431, 189] on input "11:00 PM" at bounding box center [459, 182] width 173 height 21
click at [389, 246] on icon at bounding box center [389, 243] width 5 height 6
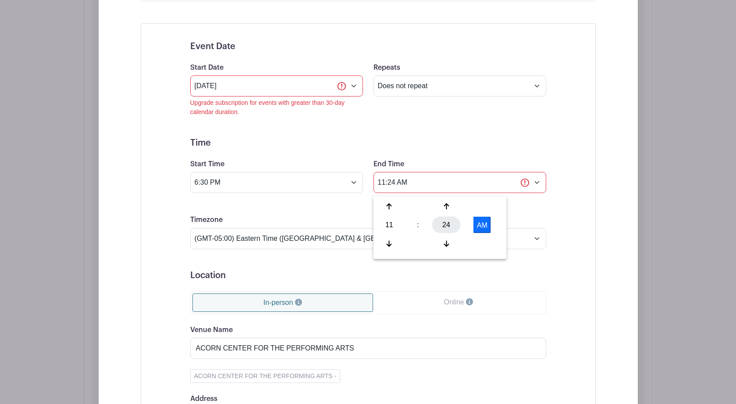
click at [444, 223] on div "24" at bounding box center [446, 225] width 28 height 17
click at [388, 202] on div "00" at bounding box center [389, 206] width 29 height 17
click at [480, 222] on button "AM" at bounding box center [482, 225] width 18 height 17
type input "11:00 PM"
click at [476, 142] on h5 "Time" at bounding box center [368, 143] width 356 height 11
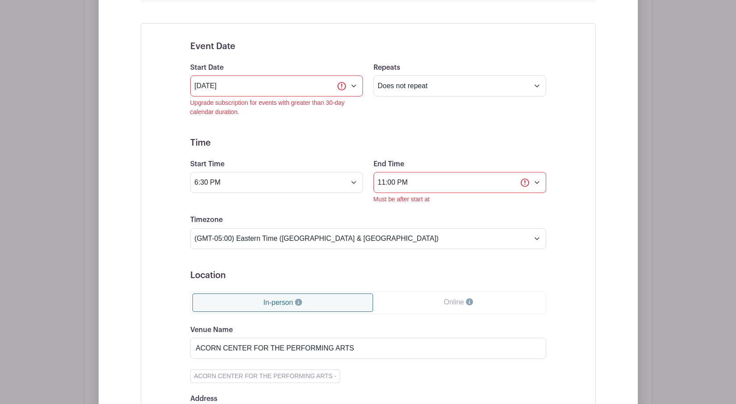
click at [509, 141] on h5 "Time" at bounding box center [368, 143] width 356 height 11
click at [305, 147] on h5 "Time" at bounding box center [368, 143] width 356 height 11
click at [310, 135] on form "Event Date Start Date Oct 1 2025 Upgrade subscription for events with greater t…" at bounding box center [368, 364] width 356 height 646
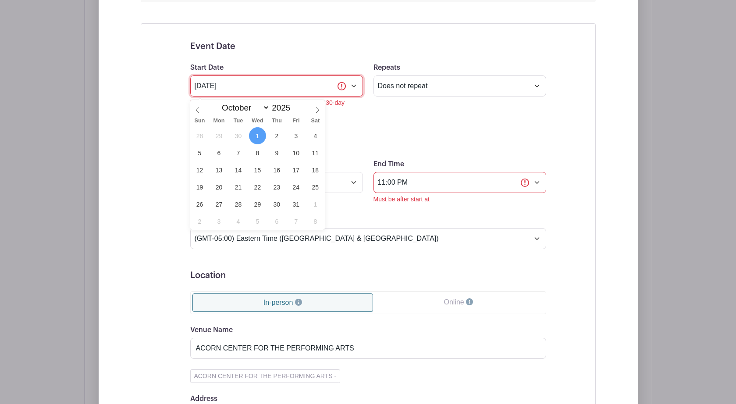
click at [354, 91] on input "Oct 1 2025" at bounding box center [276, 85] width 173 height 21
click at [196, 108] on icon at bounding box center [198, 110] width 6 height 6
select select "8"
click at [255, 153] on span "10" at bounding box center [257, 152] width 17 height 17
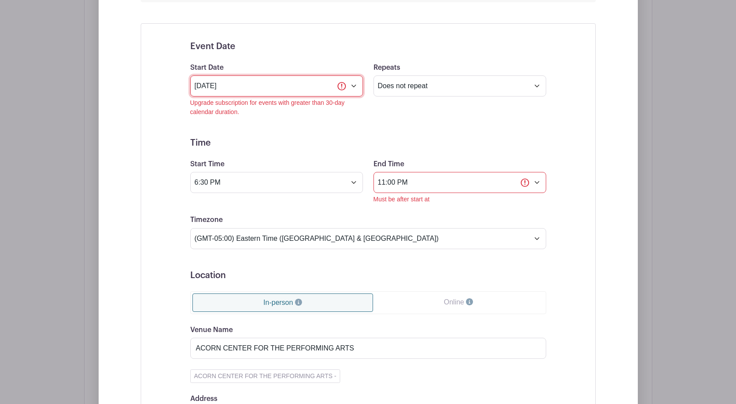
click at [353, 90] on input "Sep 10 2025" at bounding box center [276, 85] width 173 height 21
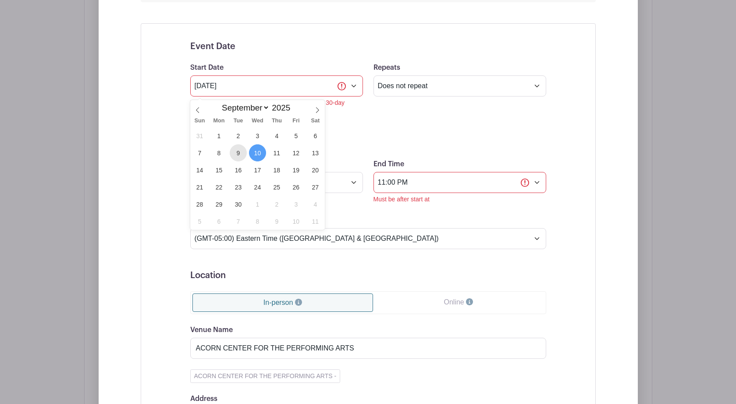
click at [235, 156] on span "9" at bounding box center [238, 152] width 17 height 17
type input "Sep 9 2025"
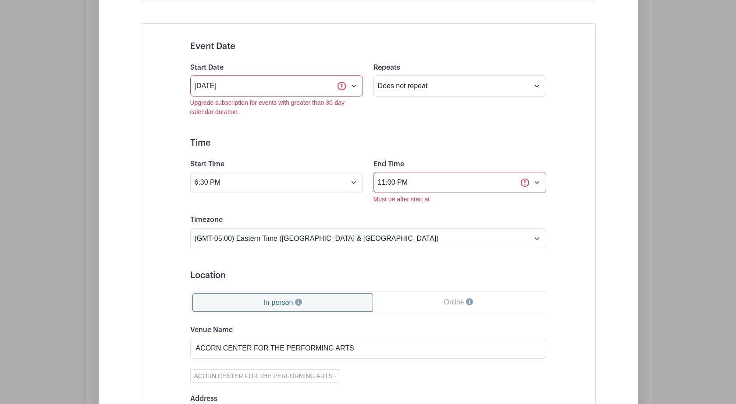
click at [311, 162] on div "Start Time 6:30 PM" at bounding box center [276, 181] width 183 height 45
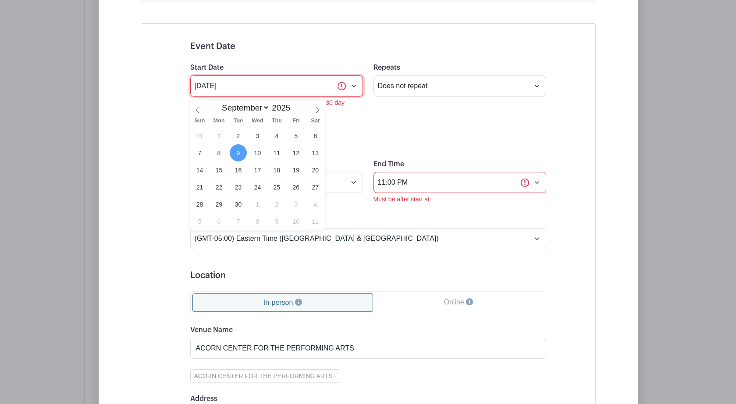
click at [355, 90] on input "Sep 9 2025" at bounding box center [276, 85] width 173 height 21
click at [196, 110] on icon at bounding box center [197, 110] width 3 height 6
select select "7"
click at [273, 189] on span "21" at bounding box center [276, 186] width 17 height 17
type input "Aug 21 2025"
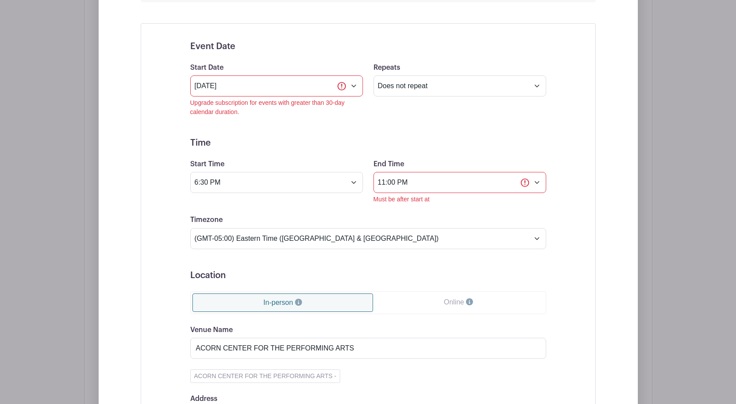
click at [338, 147] on h5 "Time" at bounding box center [368, 143] width 356 height 11
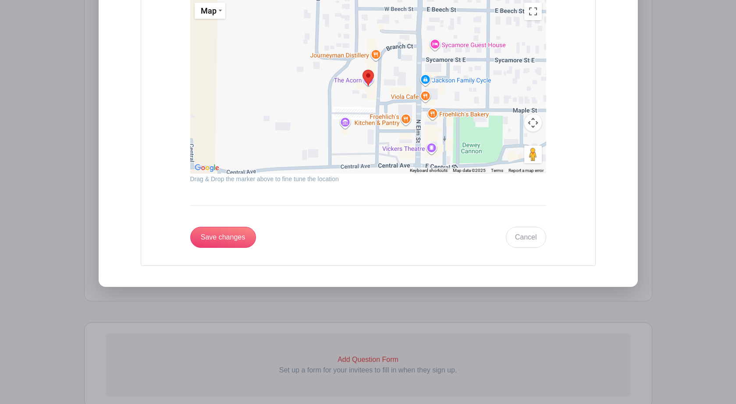
scroll to position [1077, 0]
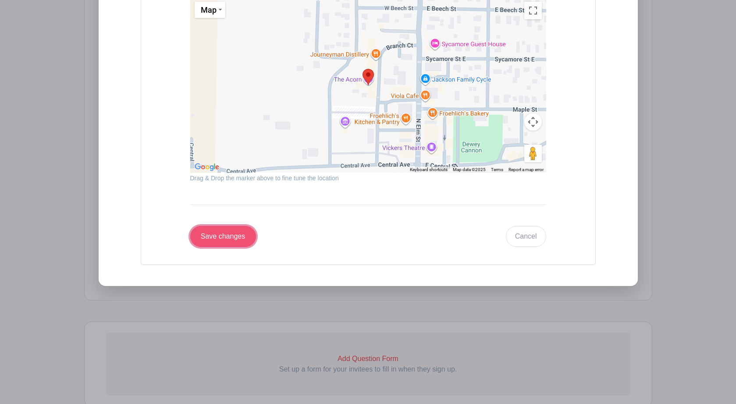
click at [227, 244] on input "Save changes" at bounding box center [223, 236] width 66 height 21
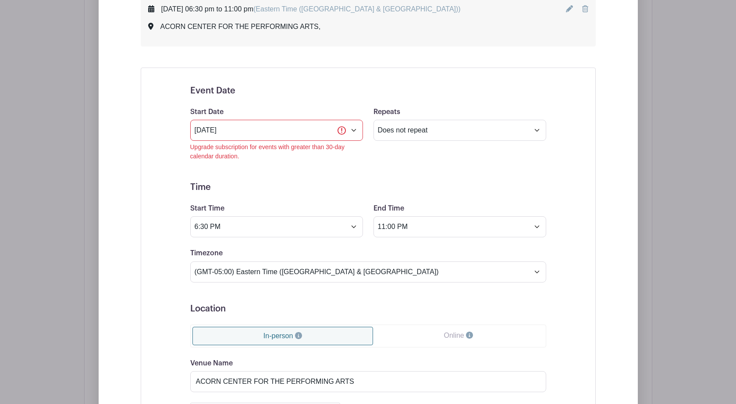
scroll to position [597, 0]
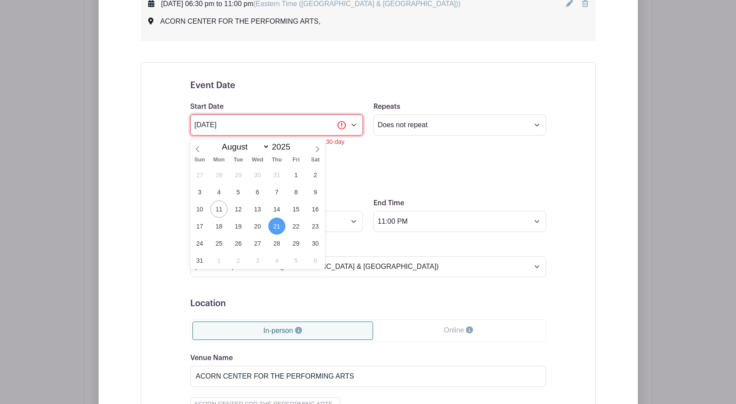
click at [353, 128] on input "Aug 21 2025" at bounding box center [276, 124] width 173 height 21
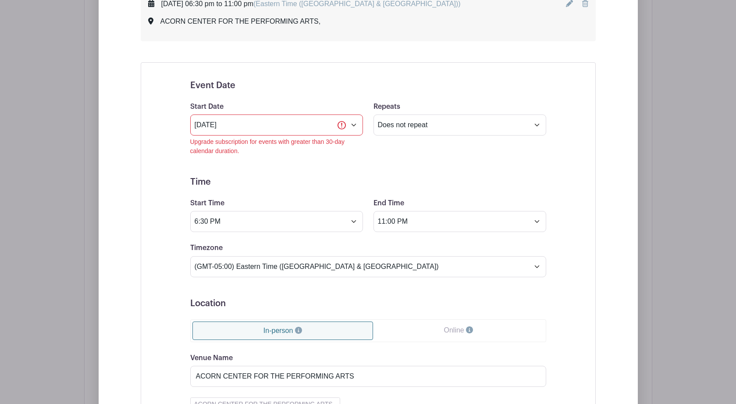
click at [352, 178] on form "Event Date Start Date Aug 21 2025 Upgrade subscription for events with greater …" at bounding box center [368, 397] width 356 height 635
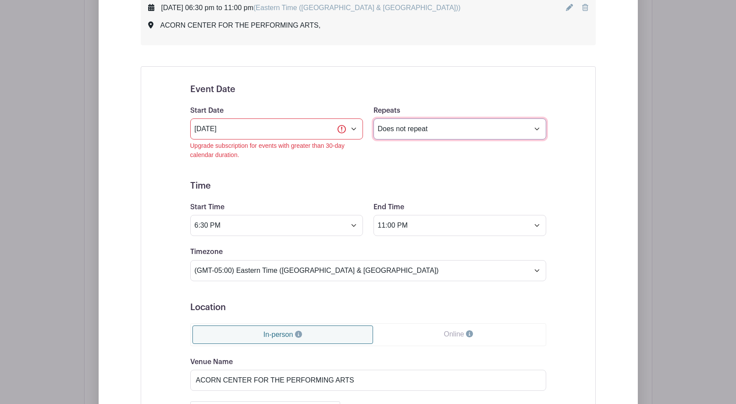
click at [536, 131] on select "Does not repeat Daily Weekly Monthly on day 21 Monthly on the third Thursday Ot…" at bounding box center [459, 128] width 173 height 21
select select "other"
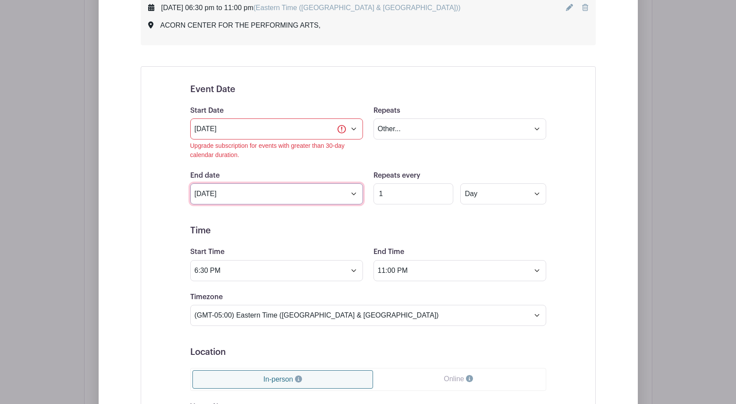
click at [356, 198] on input "Oct 1 2025" at bounding box center [276, 193] width 173 height 21
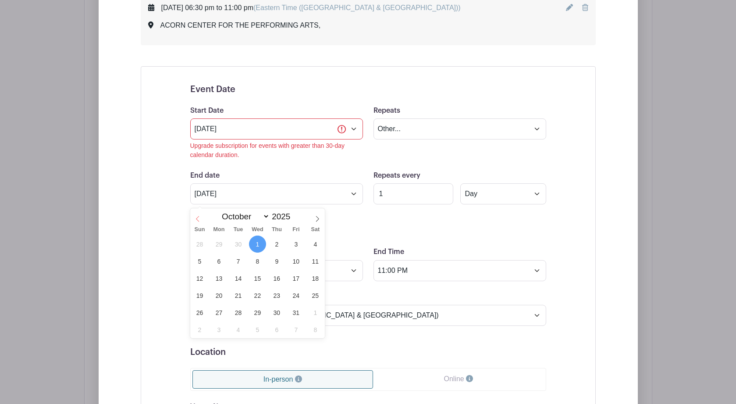
click at [195, 215] on span at bounding box center [197, 215] width 15 height 15
click at [197, 221] on icon at bounding box center [198, 219] width 6 height 6
click at [316, 219] on icon at bounding box center [317, 219] width 6 height 6
select select "9"
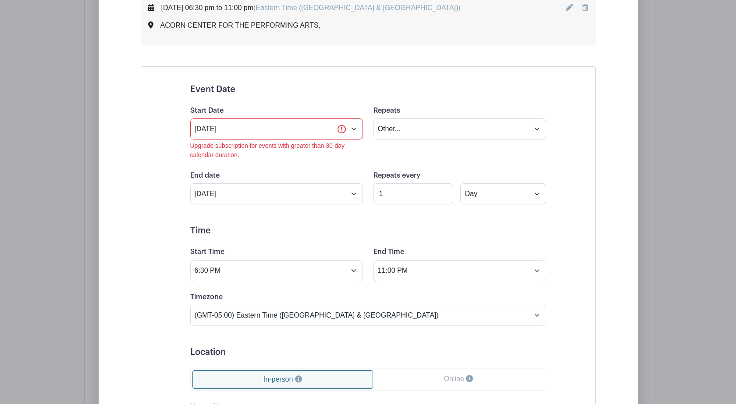
click at [320, 178] on div "End date Oct 1 2025" at bounding box center [276, 187] width 183 height 34
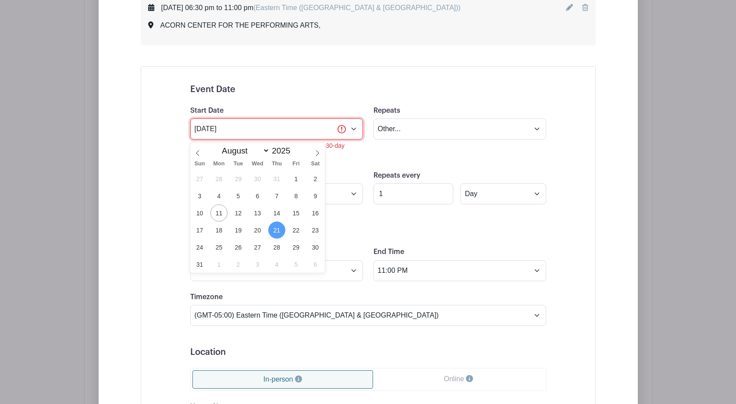
click at [354, 134] on input "Aug 21 2025" at bounding box center [276, 128] width 173 height 21
click at [316, 152] on icon at bounding box center [317, 153] width 6 height 6
select select "8"
click at [259, 251] on span "1" at bounding box center [257, 246] width 17 height 17
type input "Oct 1 2025"
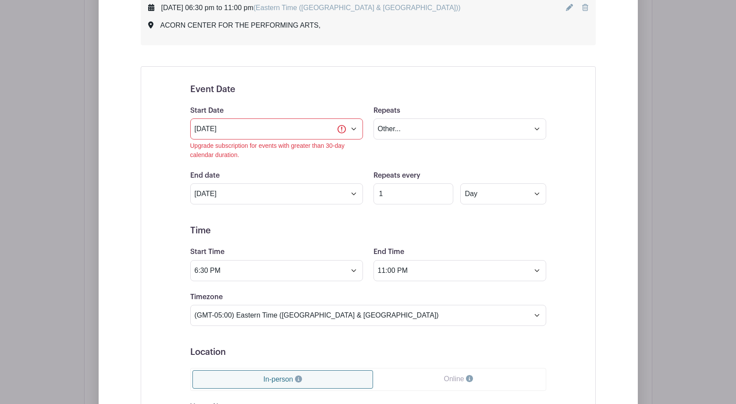
click at [276, 232] on h5 "Time" at bounding box center [368, 230] width 356 height 11
click at [296, 235] on h5 "Time" at bounding box center [368, 230] width 356 height 11
click at [444, 195] on input "2" at bounding box center [413, 193] width 80 height 21
type input "1"
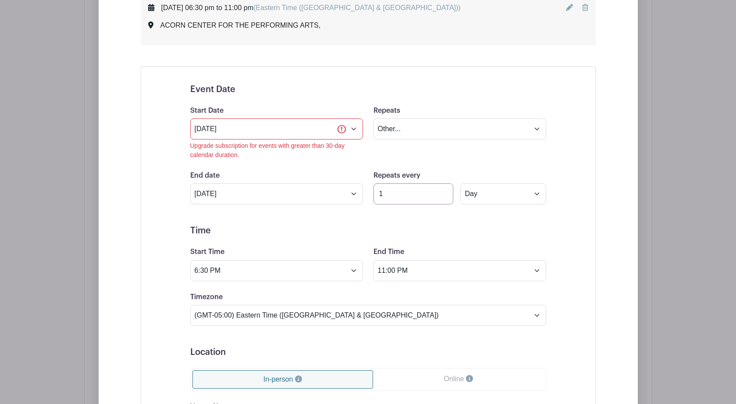
click at [444, 200] on input "1" at bounding box center [413, 193] width 80 height 21
click at [445, 201] on input "1" at bounding box center [413, 193] width 80 height 21
click at [536, 132] on select "Does not repeat Daily Weekly Monthly on day 1 Monthly on the first Wednesday Ot…" at bounding box center [459, 128] width 173 height 21
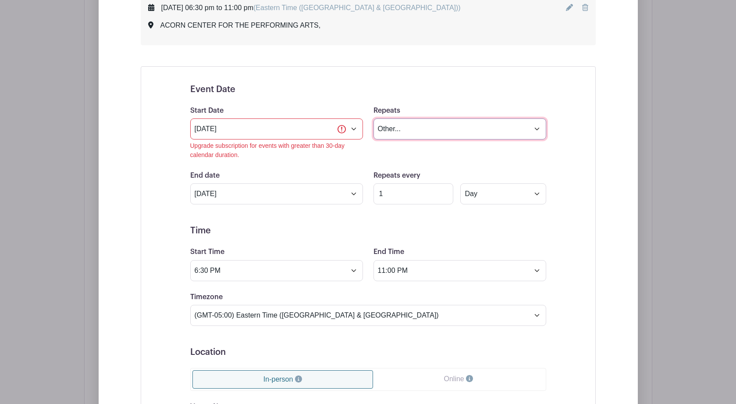
select select "once"
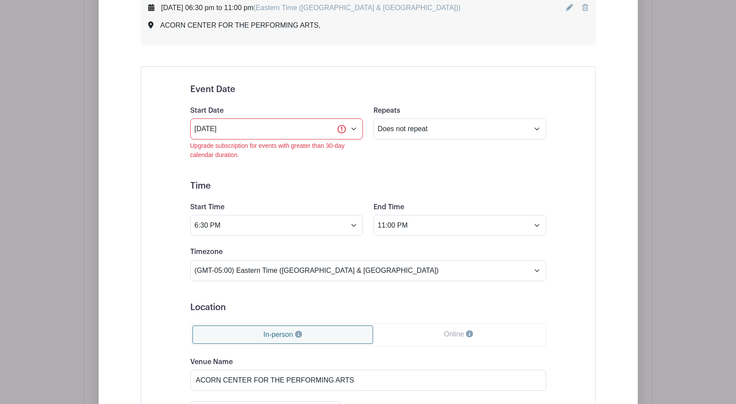
click at [311, 168] on form "Event Date Start Date Oct 1 2025 Upgrade subscription for events with greater t…" at bounding box center [368, 401] width 356 height 635
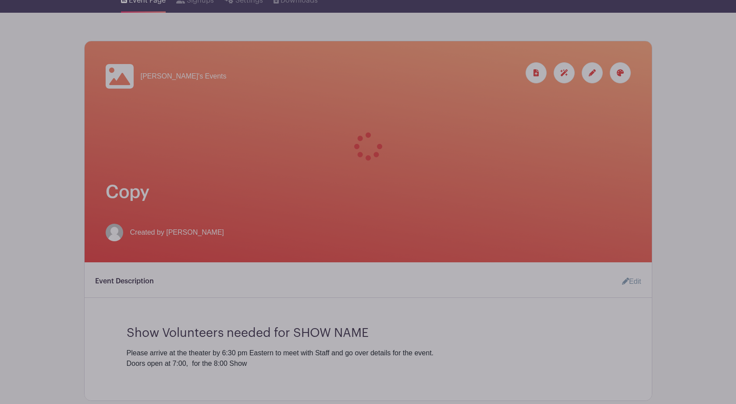
scroll to position [89, 0]
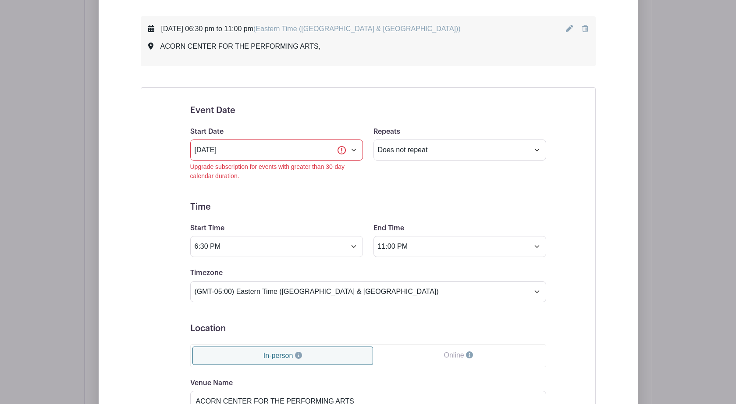
scroll to position [568, 0]
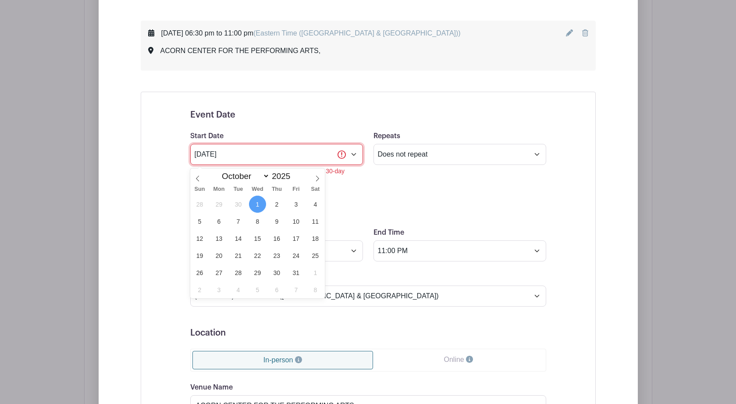
click at [354, 159] on input "Oct 1 2025" at bounding box center [276, 154] width 173 height 21
click at [197, 178] on icon at bounding box center [198, 178] width 6 height 6
select select "7"
click at [202, 237] on span "10" at bounding box center [199, 238] width 17 height 17
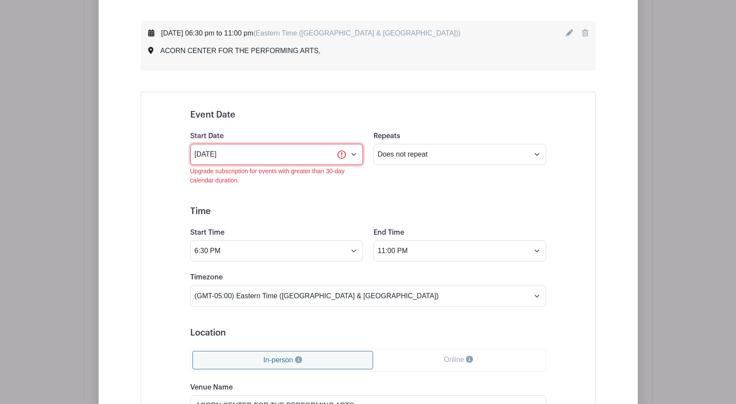
click at [353, 158] on input "Aug 10 2025" at bounding box center [276, 154] width 173 height 21
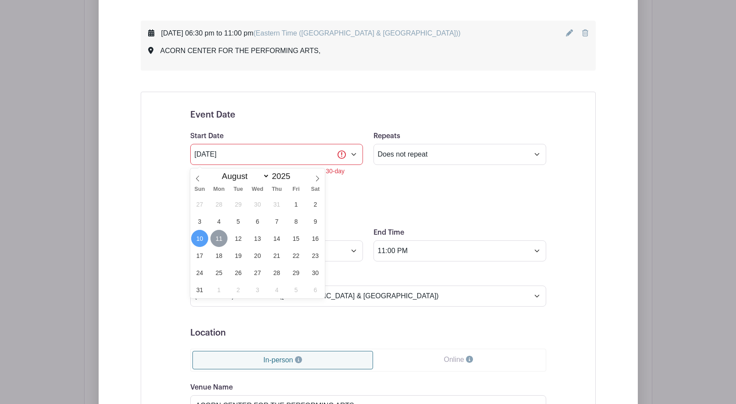
click at [219, 241] on span "11" at bounding box center [218, 238] width 17 height 17
type input "Aug 11 2025"
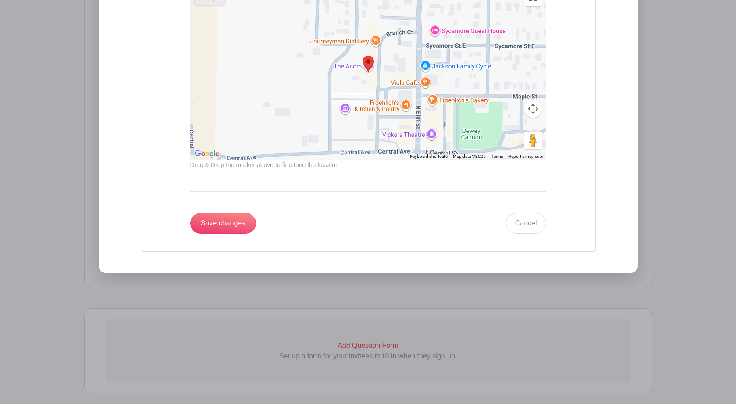
scroll to position [1128, 0]
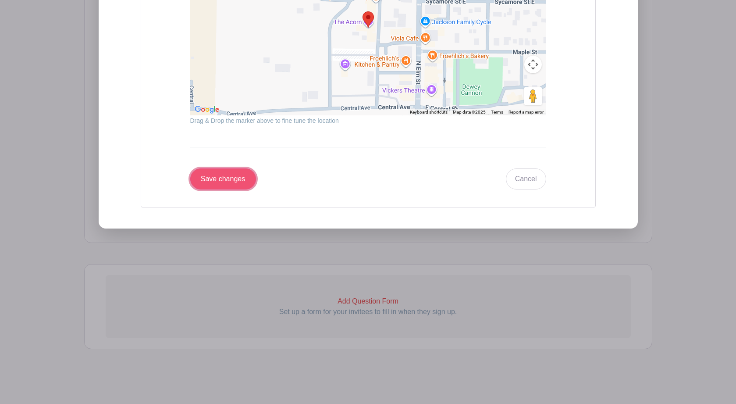
click at [211, 179] on input "Save changes" at bounding box center [223, 178] width 66 height 21
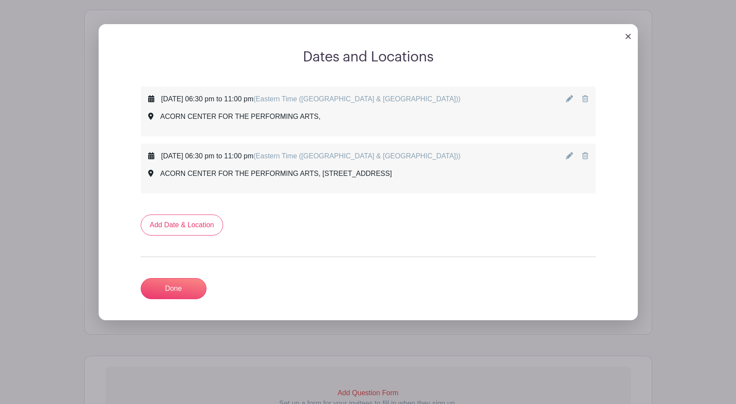
scroll to position [430, 0]
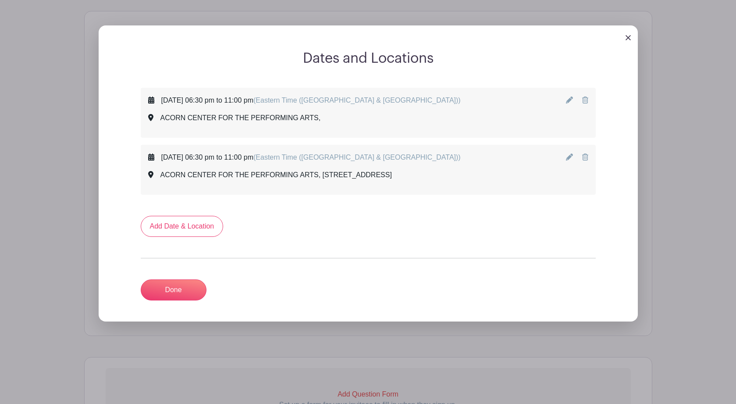
click at [585, 103] on icon at bounding box center [585, 99] width 6 height 7
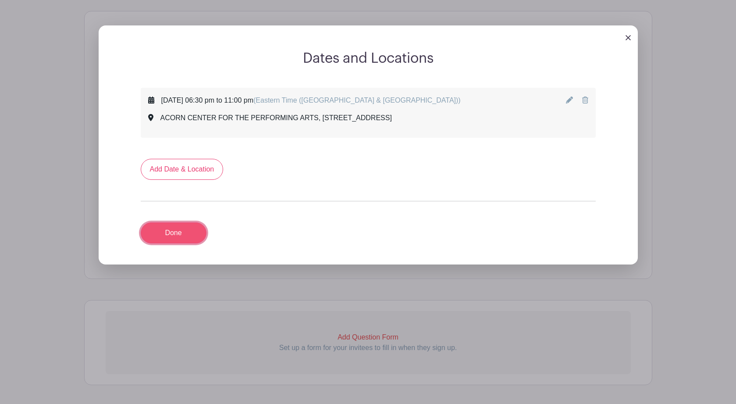
click at [175, 237] on link "Done" at bounding box center [174, 232] width 66 height 21
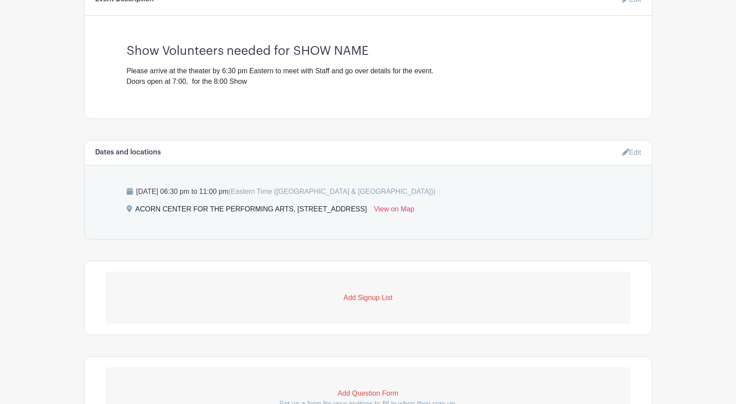
scroll to position [310, 0]
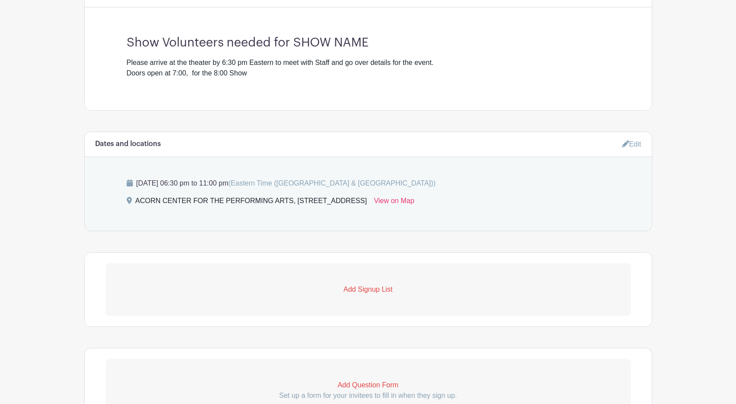
click at [635, 145] on link "Edit" at bounding box center [631, 144] width 19 height 14
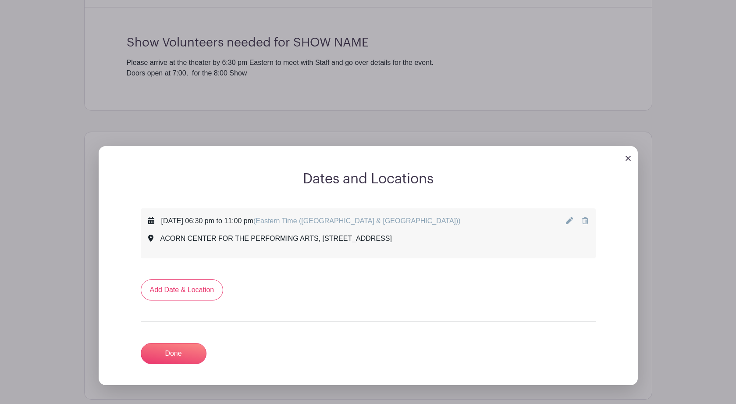
click at [571, 221] on icon at bounding box center [569, 220] width 7 height 7
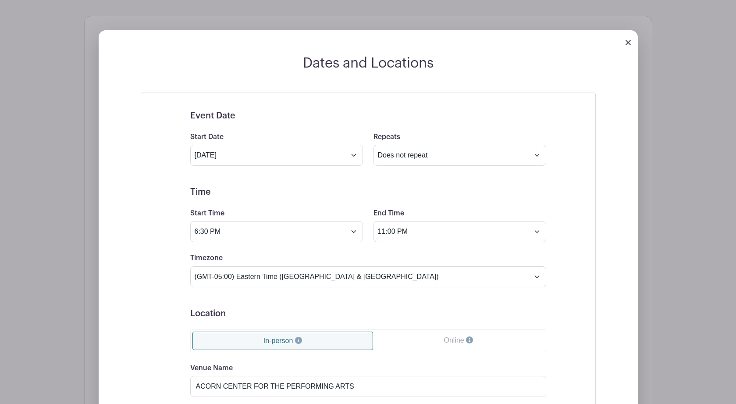
scroll to position [427, 0]
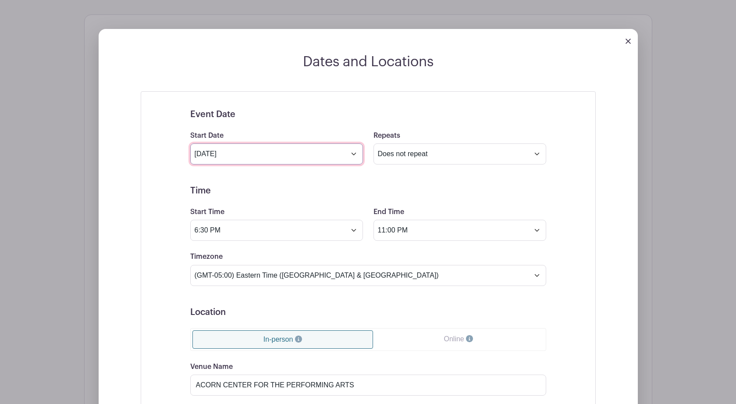
click at [355, 157] on input "Aug 11 2025" at bounding box center [276, 153] width 173 height 21
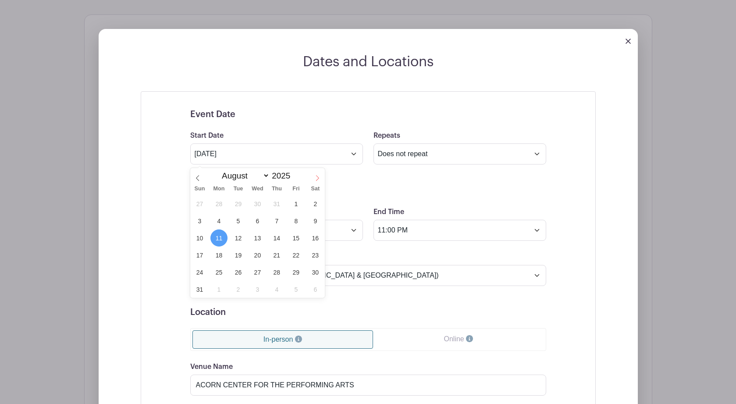
click at [317, 178] on icon at bounding box center [317, 178] width 6 height 6
select select "9"
click at [258, 203] on span "1" at bounding box center [257, 203] width 17 height 17
type input "Oct 1 2025"
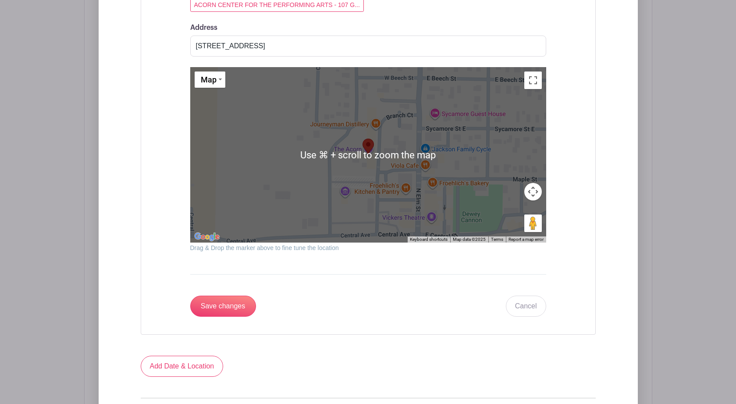
scroll to position [836, 0]
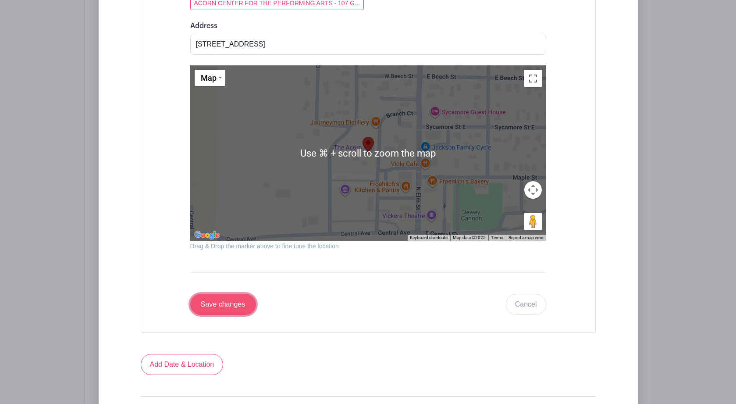
click at [228, 313] on input "Save changes" at bounding box center [223, 304] width 66 height 21
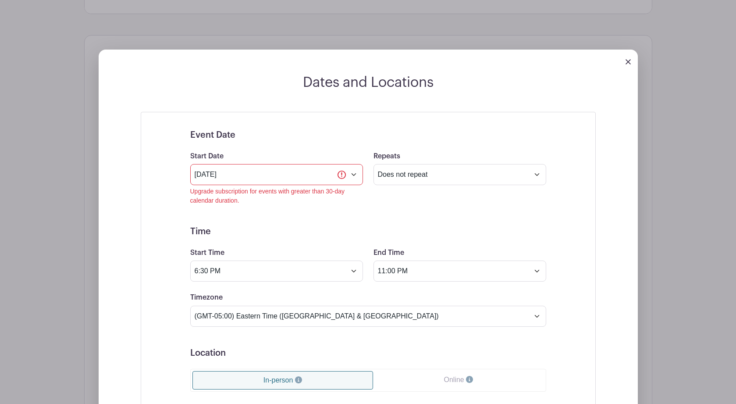
scroll to position [473, 0]
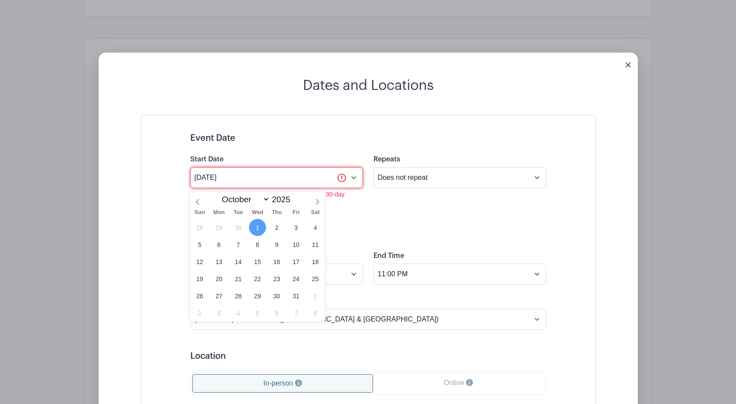
click at [353, 181] on input "Oct 1 2025" at bounding box center [276, 177] width 173 height 21
click at [198, 197] on span at bounding box center [197, 199] width 15 height 15
select select "7"
click at [236, 259] on span "12" at bounding box center [238, 261] width 17 height 17
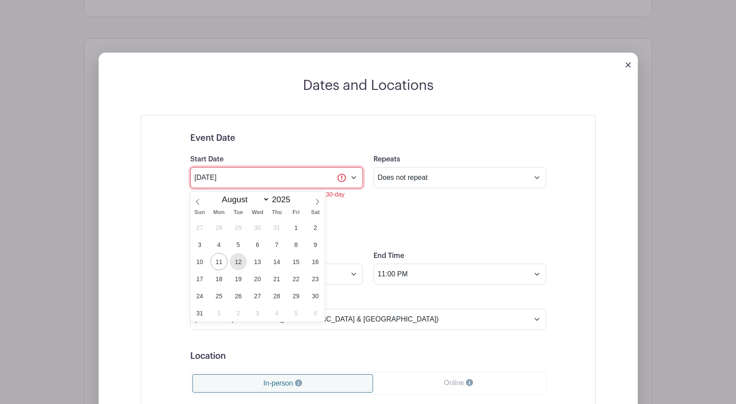
type input "Aug 12 2025"
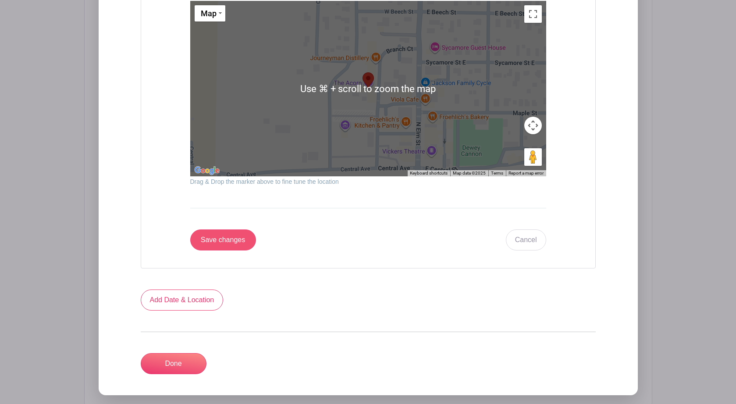
scroll to position [991, 0]
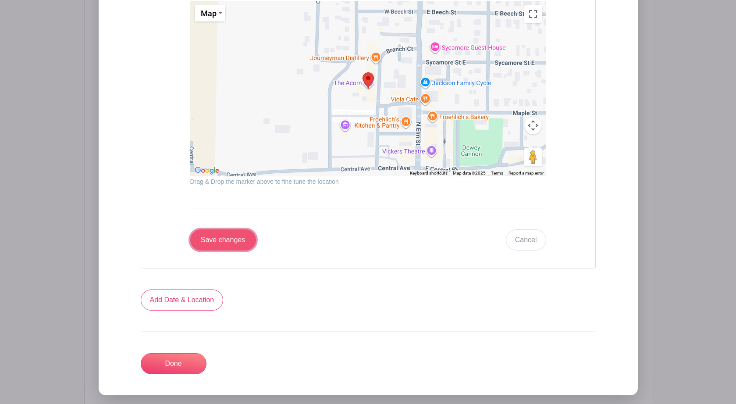
click at [223, 244] on input "Save changes" at bounding box center [223, 239] width 66 height 21
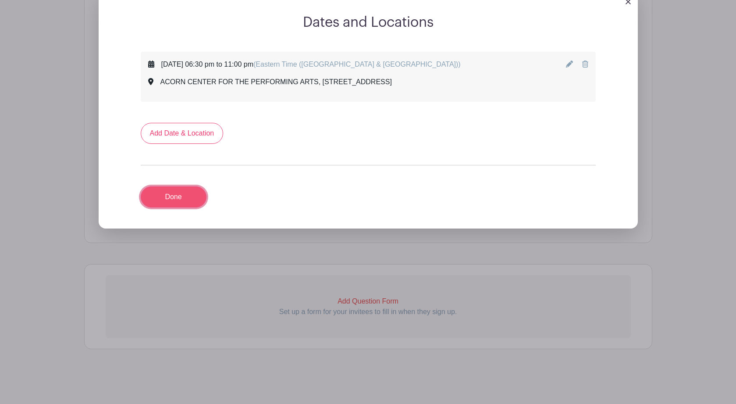
click at [177, 199] on link "Done" at bounding box center [174, 196] width 66 height 21
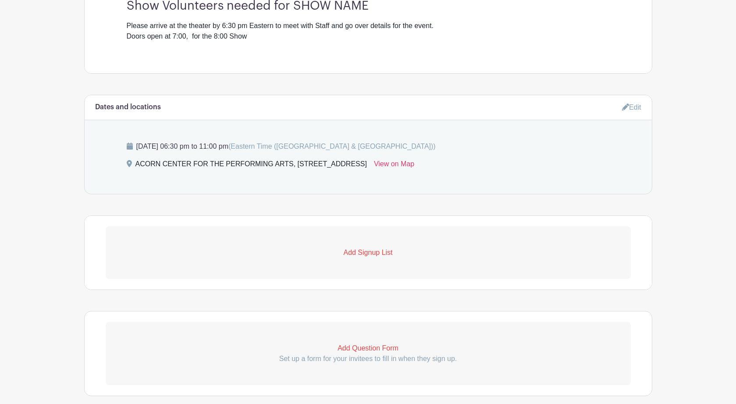
scroll to position [369, 0]
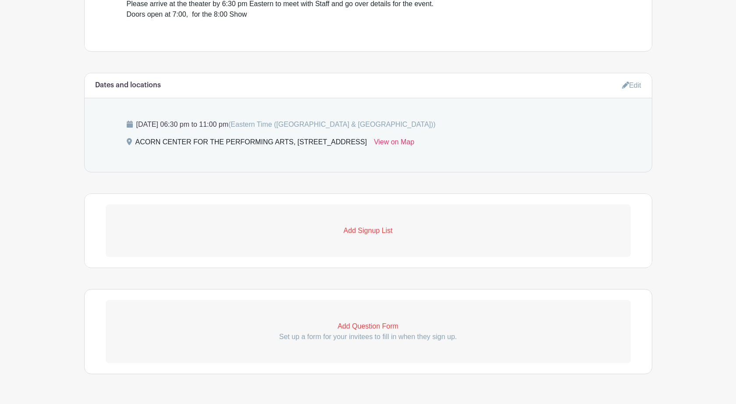
click at [357, 230] on p "Add Signup List" at bounding box center [368, 230] width 525 height 11
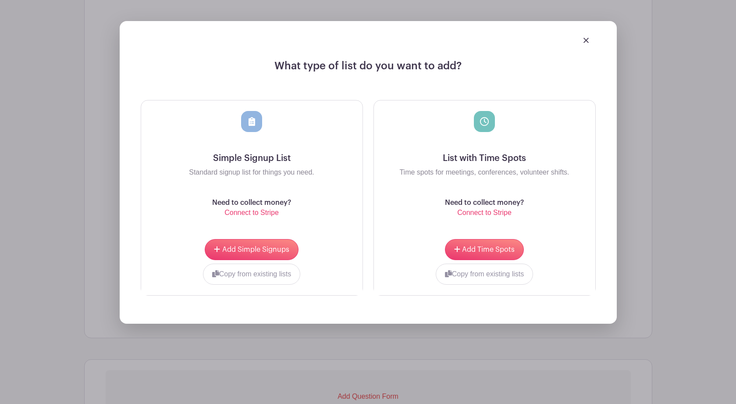
scroll to position [577, 0]
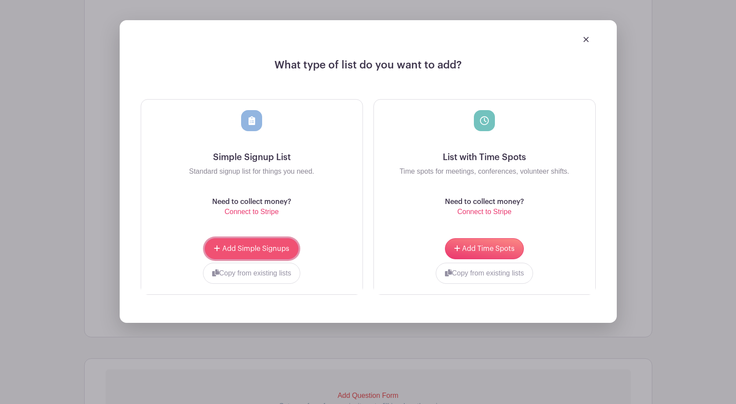
click at [248, 246] on button "Add Simple Signups" at bounding box center [251, 248] width 93 height 21
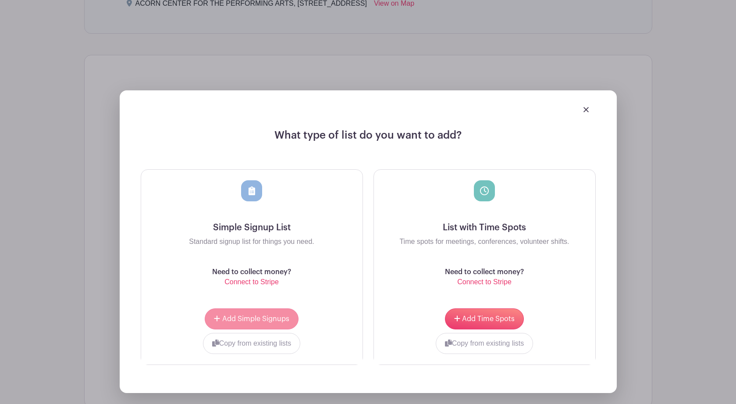
scroll to position [647, 0]
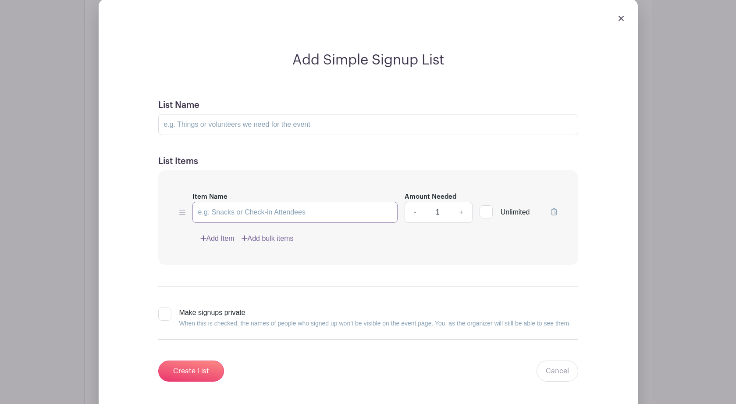
click at [314, 214] on input "Item Name" at bounding box center [295, 212] width 206 height 21
type input "Show Volunteers"
click at [460, 215] on link "+" at bounding box center [461, 212] width 22 height 21
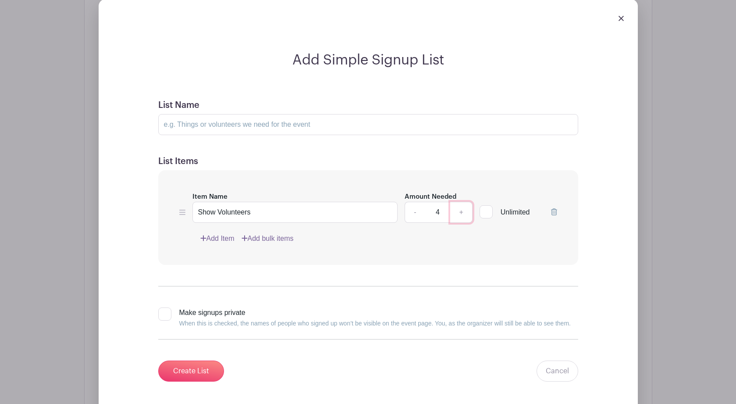
click at [460, 215] on link "+" at bounding box center [461, 212] width 22 height 21
type input "6"
click at [339, 255] on div "Item Name Show Volunteers Amount Needed - 6 + Unlimited Add Item Add bulk items" at bounding box center [368, 217] width 420 height 95
click at [322, 126] on input "List Name" at bounding box center [368, 124] width 420 height 21
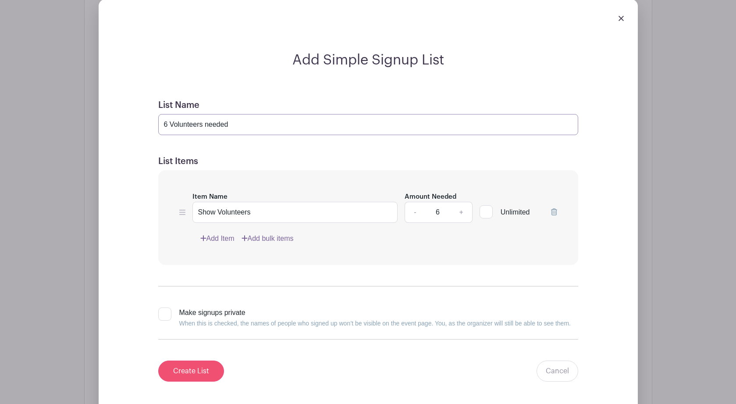
type input "6 Volunteers needed"
click at [190, 371] on input "Create List" at bounding box center [191, 370] width 66 height 21
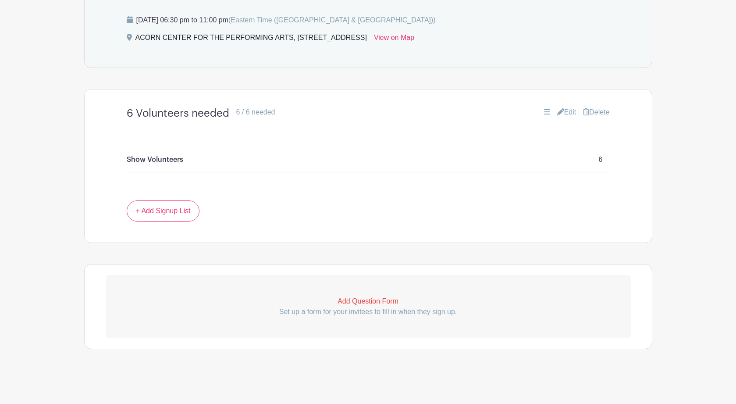
scroll to position [473, 0]
click at [365, 307] on p "Add Question Form" at bounding box center [368, 301] width 525 height 11
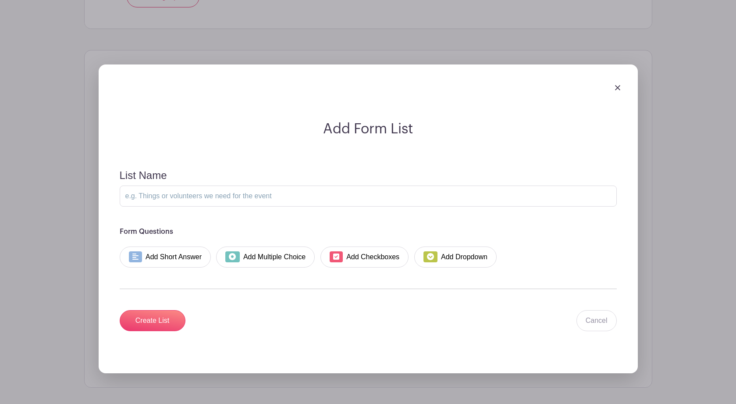
scroll to position [693, 0]
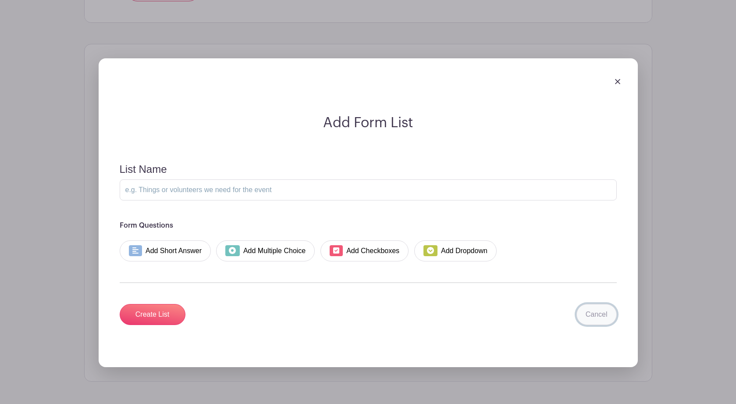
click at [603, 314] on link "Cancel" at bounding box center [596, 314] width 40 height 21
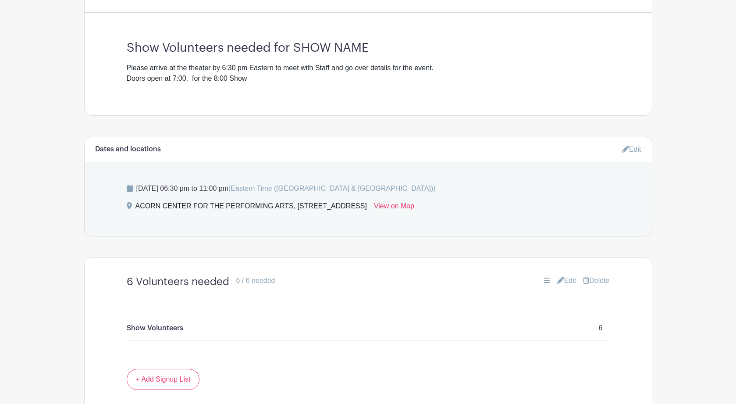
scroll to position [305, 0]
click at [637, 152] on link "Edit" at bounding box center [631, 149] width 19 height 14
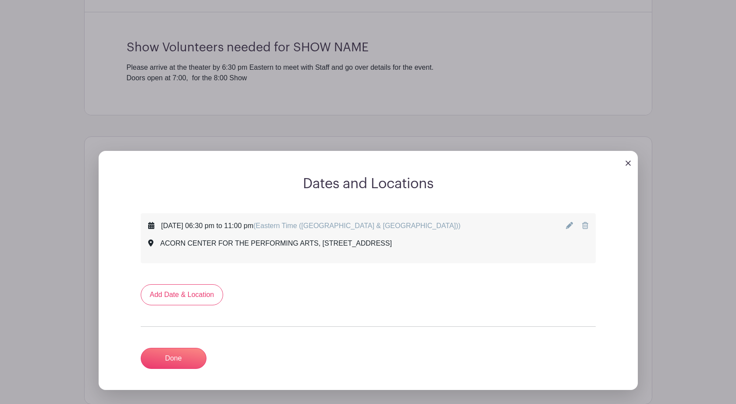
click at [571, 227] on icon at bounding box center [569, 225] width 7 height 7
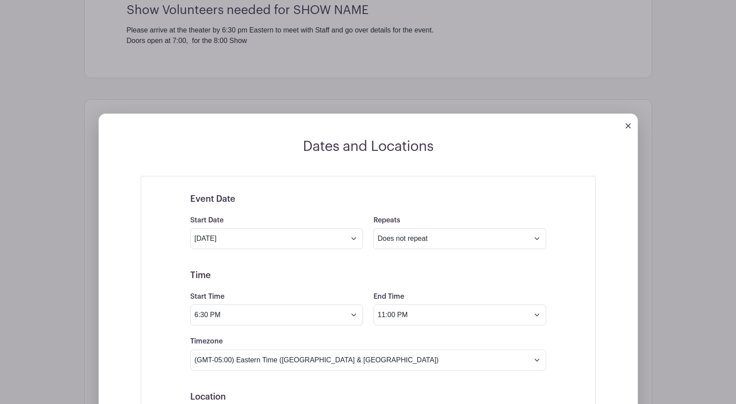
scroll to position [344, 0]
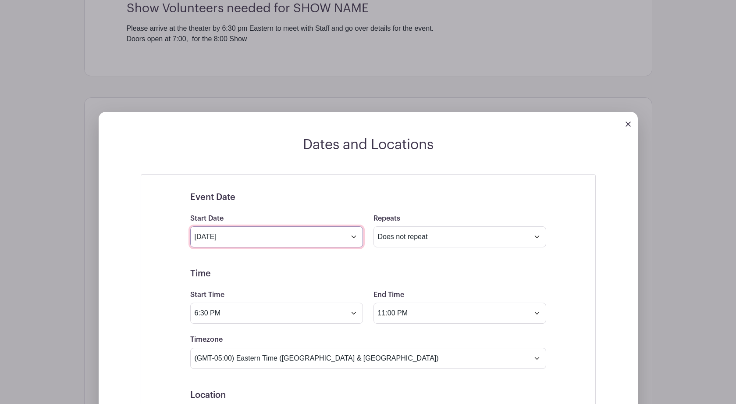
click at [354, 242] on input "Aug 12 2025" at bounding box center [276, 236] width 173 height 21
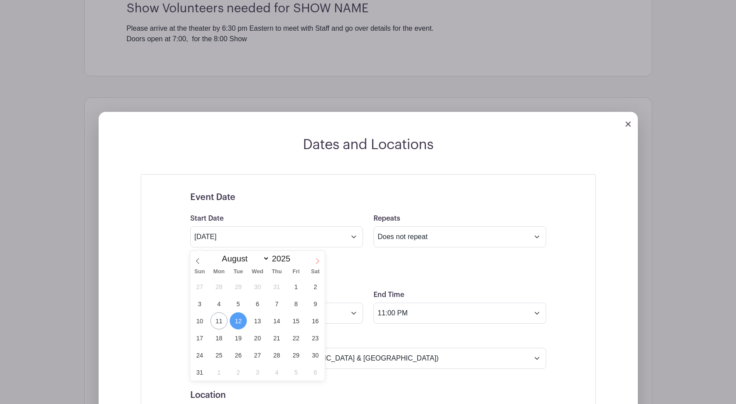
click at [318, 260] on icon at bounding box center [317, 261] width 3 height 6
select select "8"
click at [295, 305] on span "12" at bounding box center [296, 303] width 17 height 17
type input "Sep 12 2025"
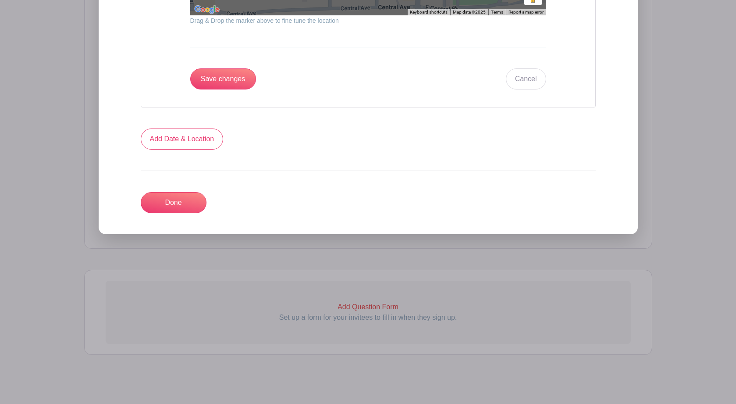
scroll to position [1071, 0]
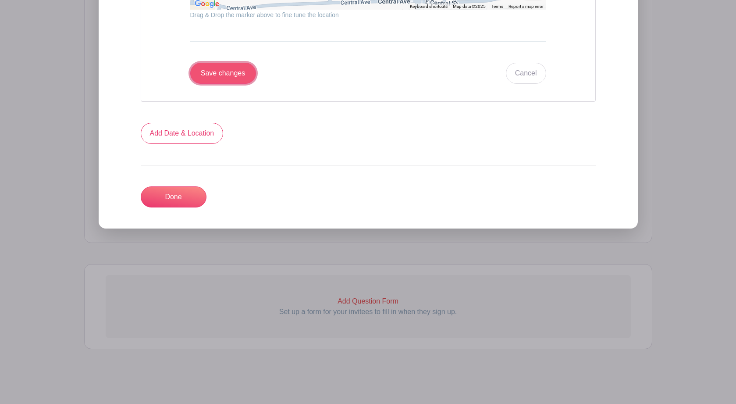
click at [216, 72] on input "Save changes" at bounding box center [223, 73] width 66 height 21
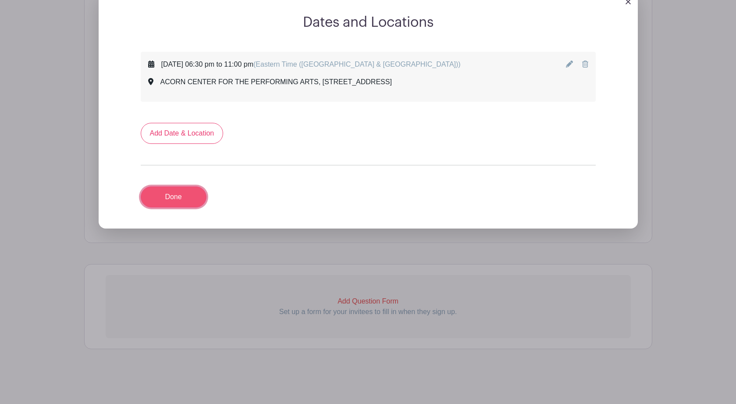
click at [178, 199] on link "Done" at bounding box center [174, 196] width 66 height 21
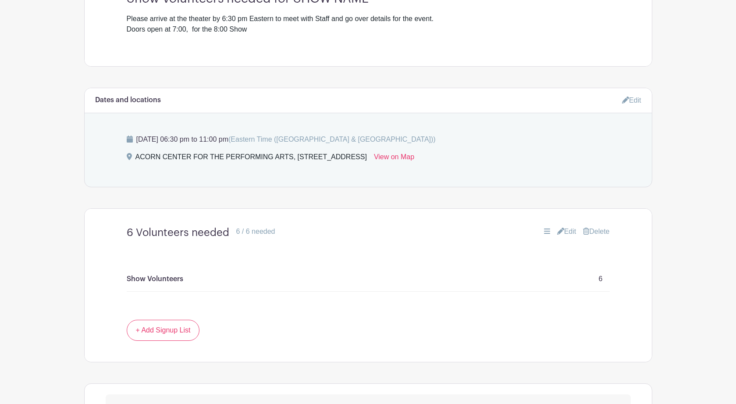
scroll to position [348, 0]
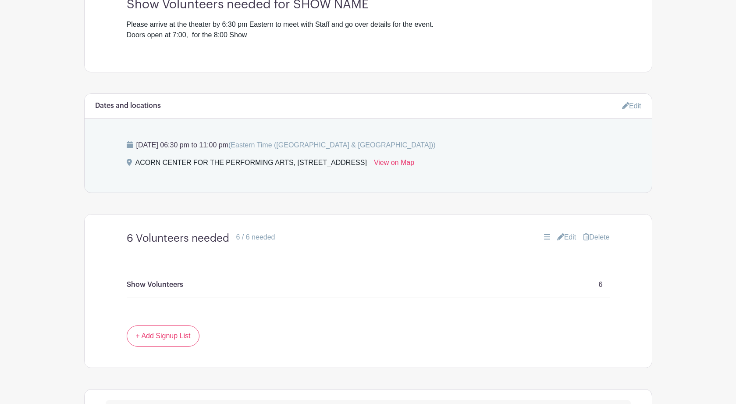
click at [635, 105] on link "Edit" at bounding box center [631, 106] width 19 height 14
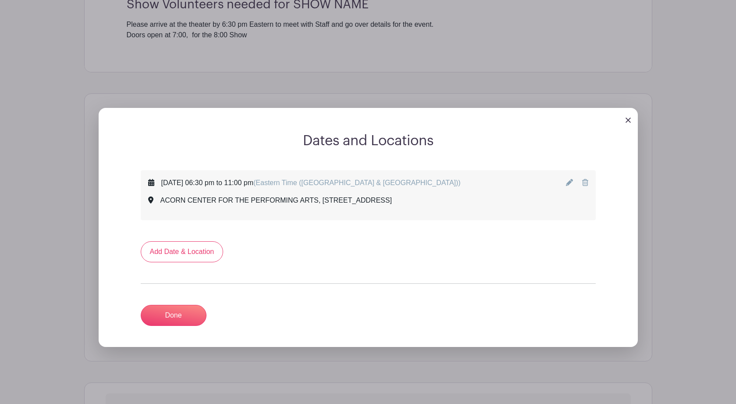
click at [570, 183] on icon at bounding box center [569, 182] width 7 height 7
select select "8"
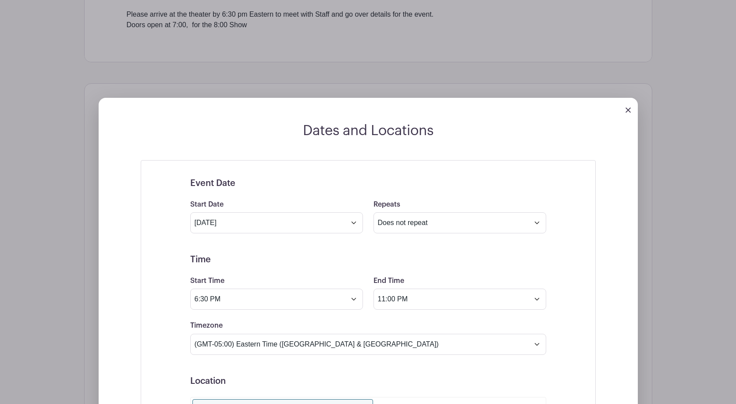
scroll to position [359, 0]
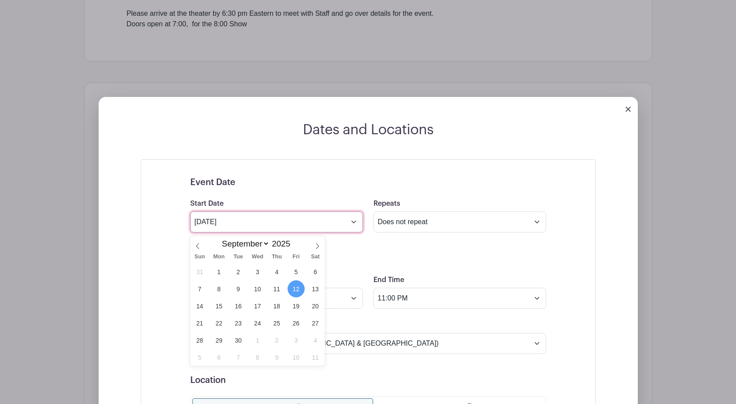
click at [354, 225] on input "Sep 12 2025" at bounding box center [276, 221] width 173 height 21
click at [258, 341] on span "1" at bounding box center [257, 339] width 17 height 17
type input "Oct 1 2025"
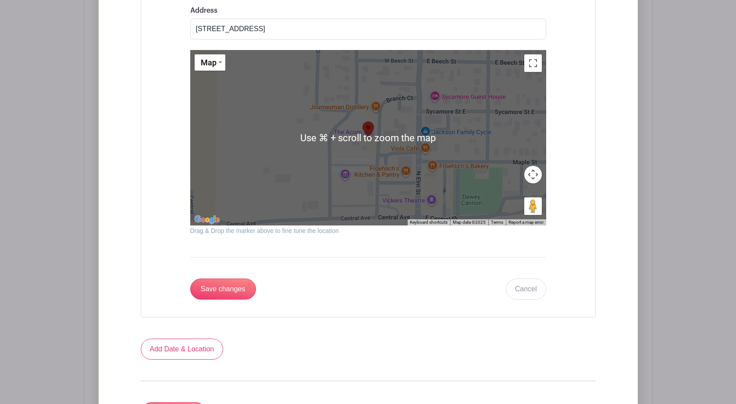
scroll to position [945, 0]
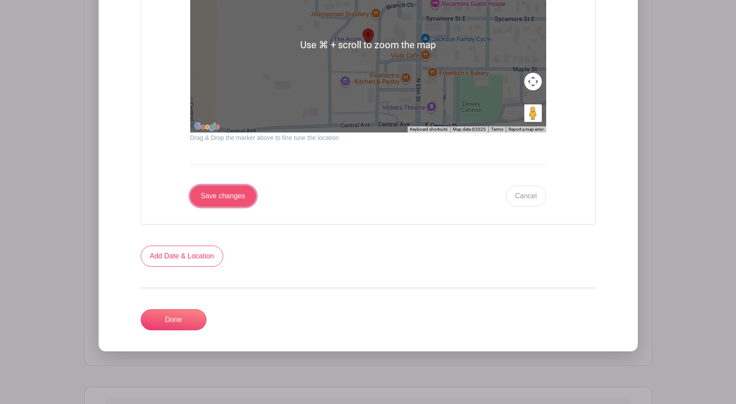
click at [224, 205] on input "Save changes" at bounding box center [223, 195] width 66 height 21
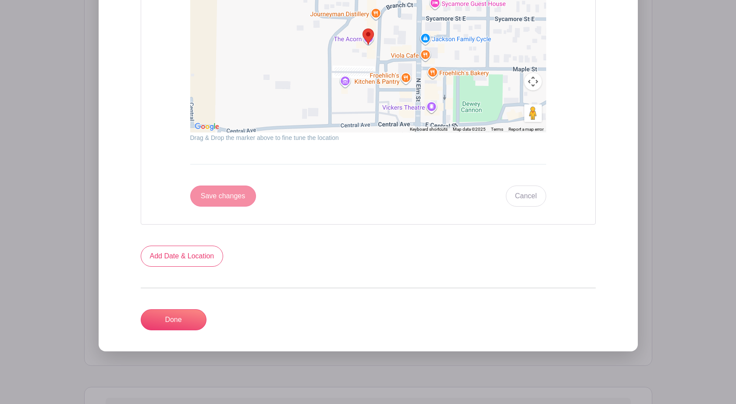
scroll to position [468, 0]
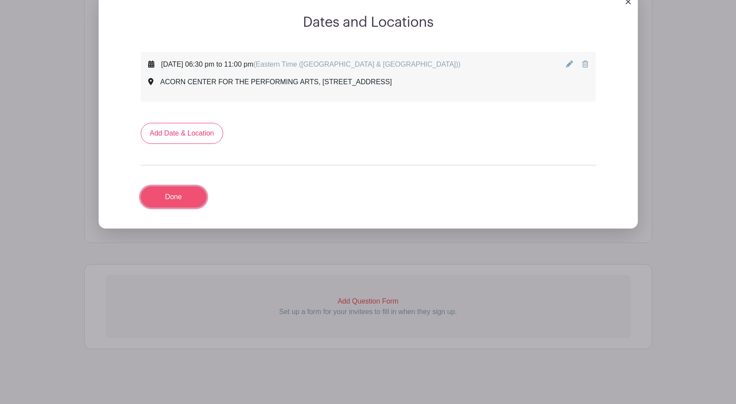
click at [163, 204] on link "Done" at bounding box center [174, 196] width 66 height 21
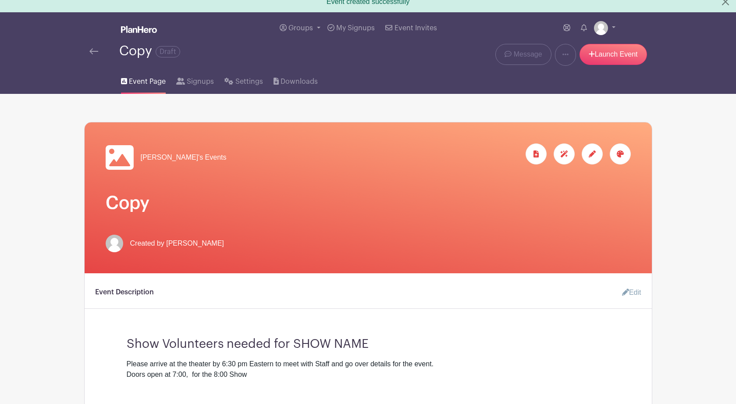
scroll to position [0, 0]
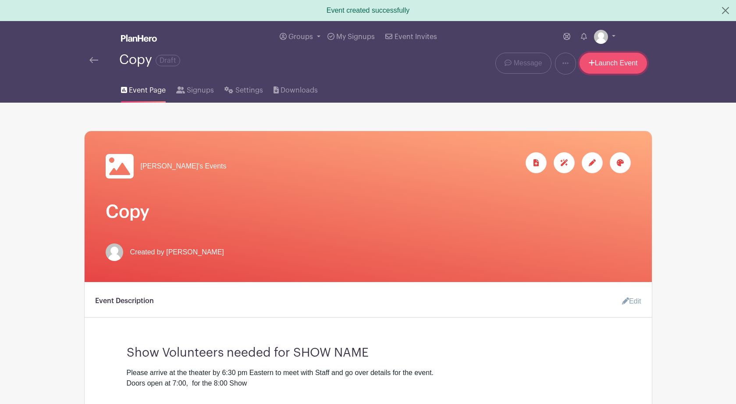
click at [621, 62] on link "Launch Event" at bounding box center [613, 63] width 68 height 21
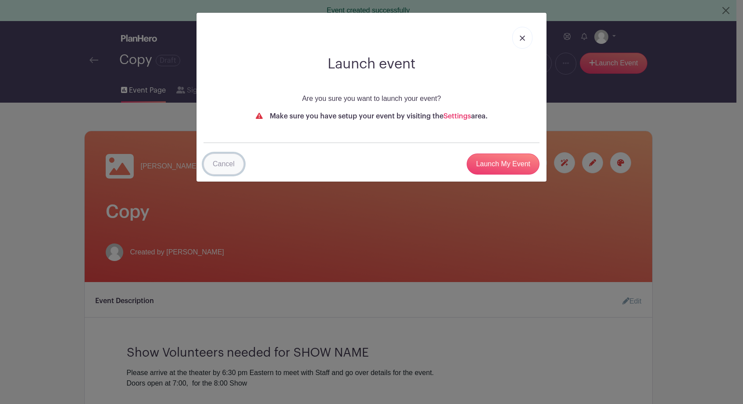
click at [225, 167] on link "Cancel" at bounding box center [223, 163] width 40 height 21
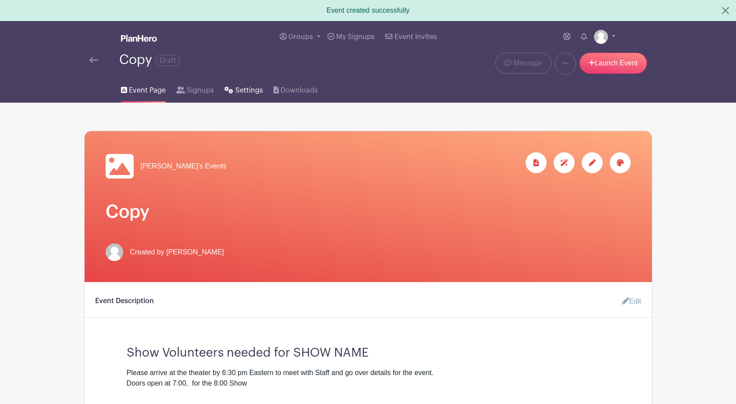
click at [248, 92] on span "Settings" at bounding box center [249, 90] width 28 height 11
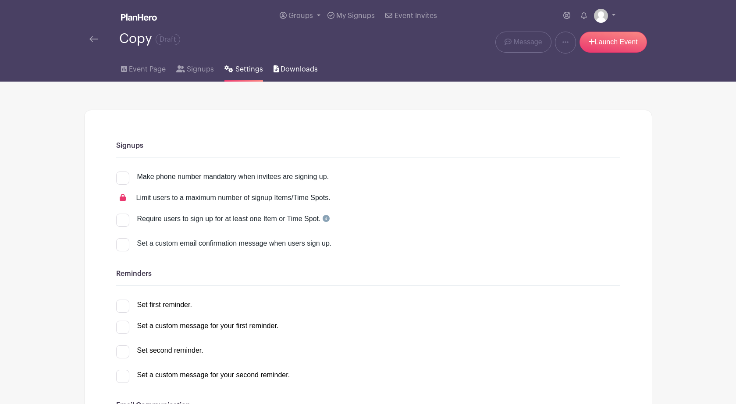
click at [284, 74] on span "Downloads" at bounding box center [299, 69] width 37 height 11
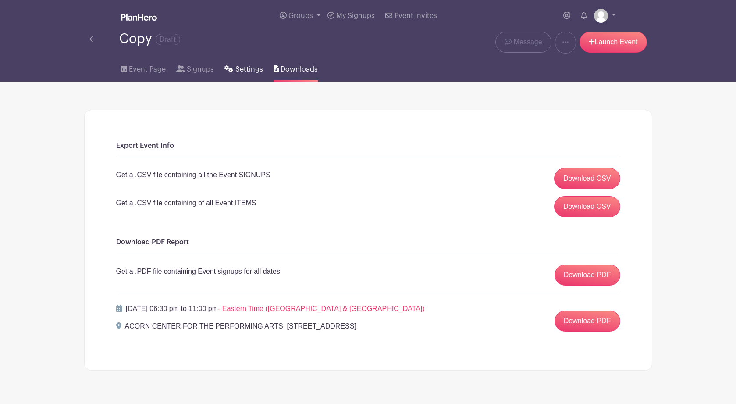
click at [249, 71] on span "Settings" at bounding box center [249, 69] width 28 height 11
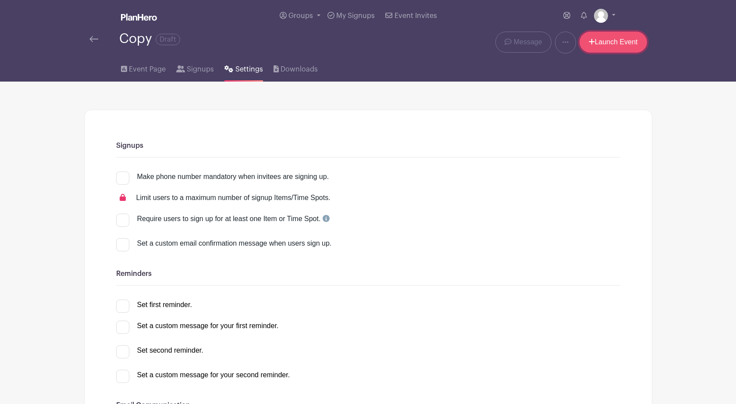
click at [617, 41] on link "Launch Event" at bounding box center [613, 42] width 68 height 21
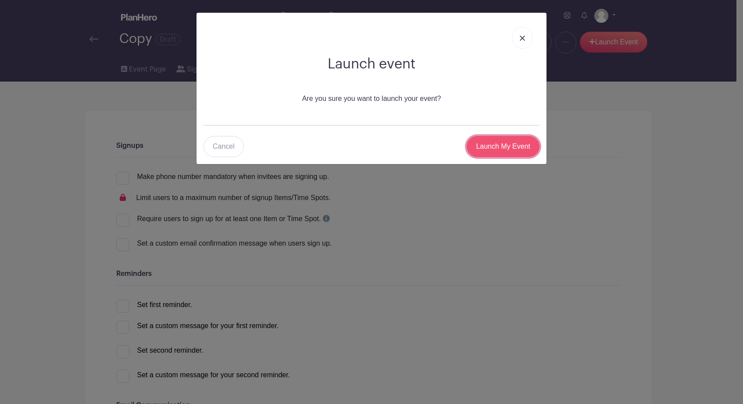
click at [506, 147] on input "Launch My Event" at bounding box center [502, 146] width 73 height 21
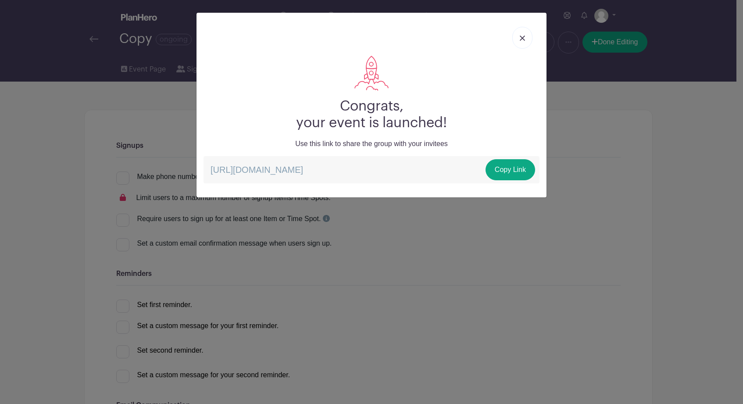
click at [523, 39] on img at bounding box center [521, 38] width 5 height 5
